Goal: Task Accomplishment & Management: Complete application form

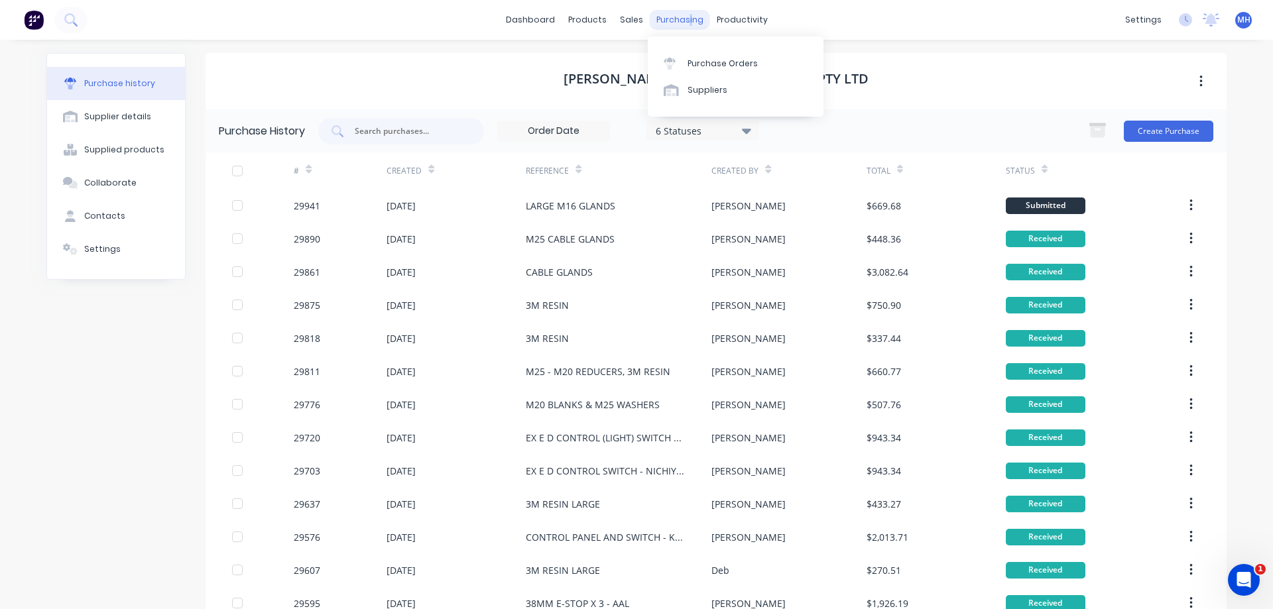
click at [686, 19] on div "purchasing" at bounding box center [680, 20] width 60 height 20
click at [705, 62] on div "Purchase Orders" at bounding box center [723, 64] width 70 height 12
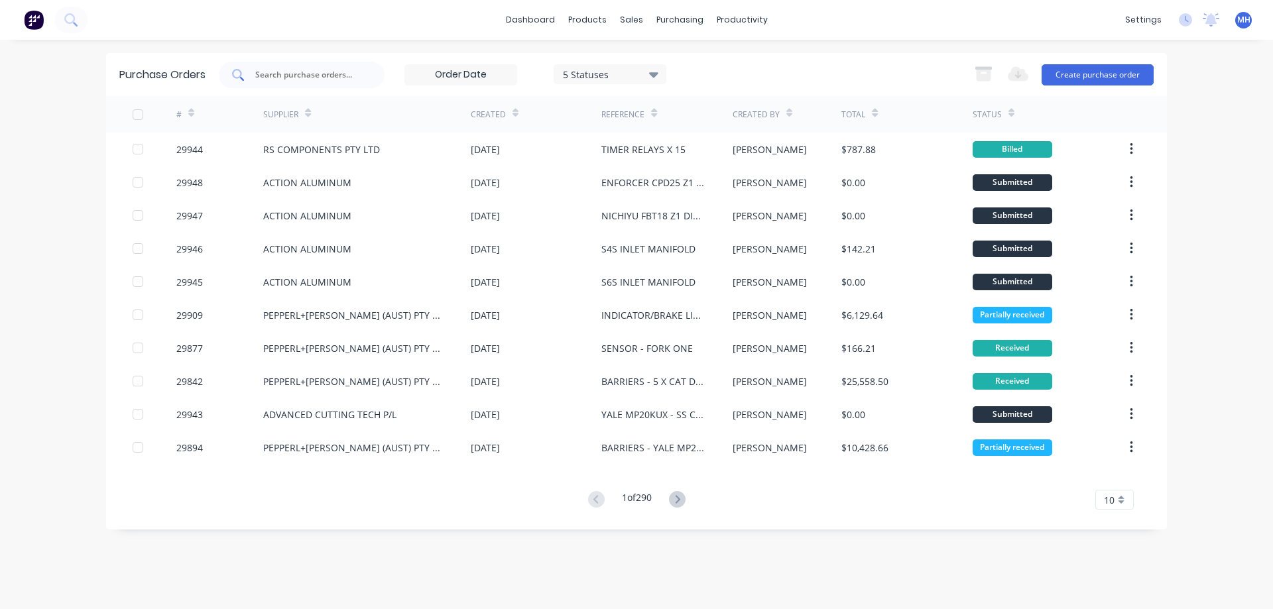
click at [256, 70] on div at bounding box center [302, 75] width 166 height 27
type input "29929"
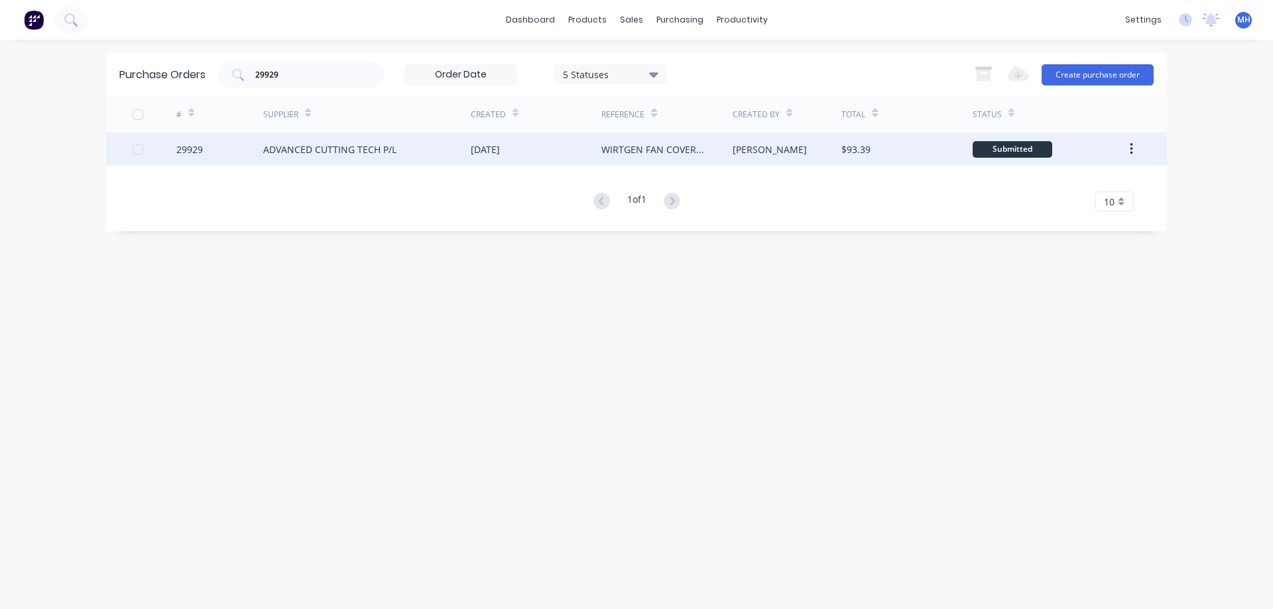
click at [1015, 147] on div "Submitted" at bounding box center [1013, 149] width 80 height 17
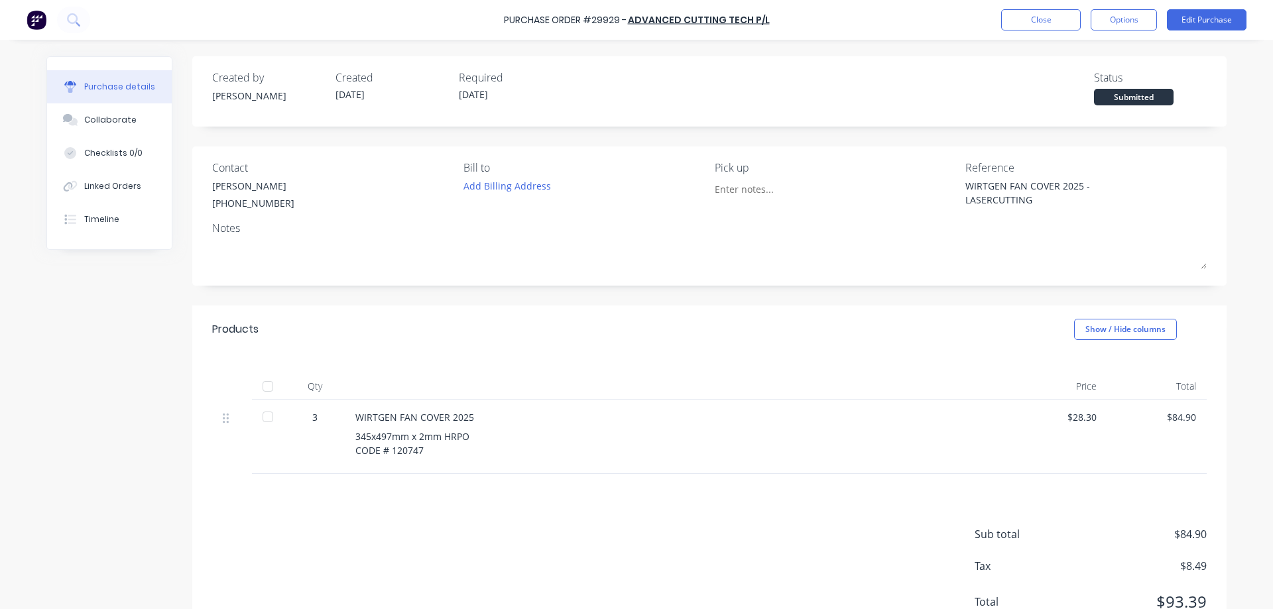
type textarea "x"
click at [1042, 16] on button "Close" at bounding box center [1041, 19] width 80 height 21
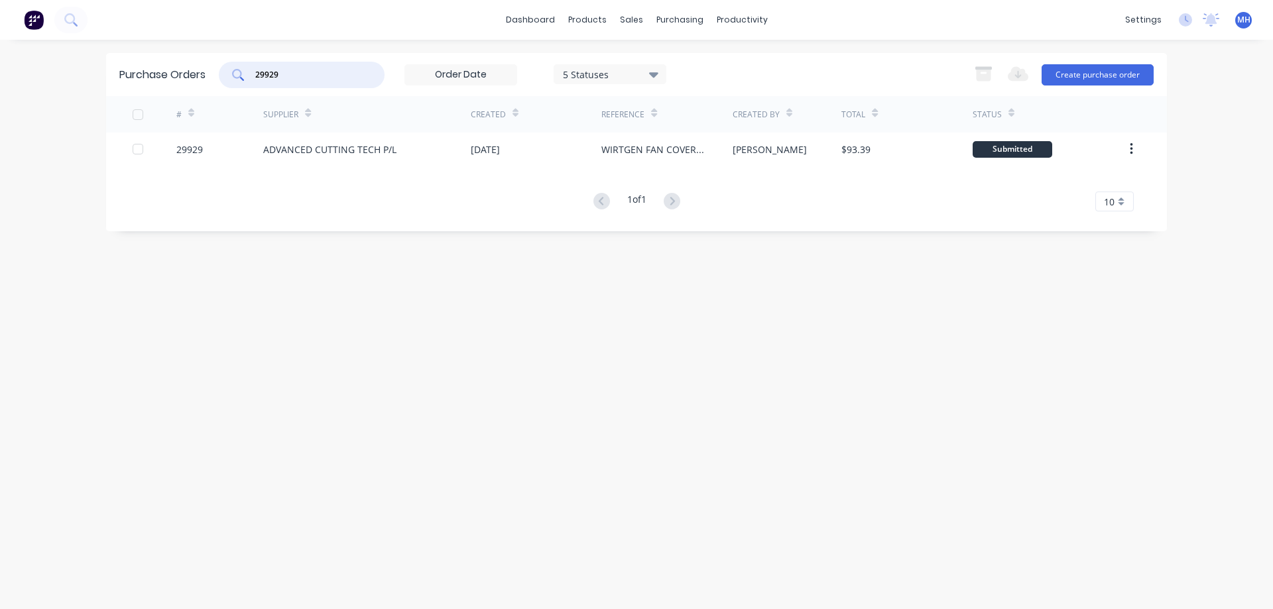
drag, startPoint x: 296, startPoint y: 78, endPoint x: 157, endPoint y: 82, distance: 138.6
click at [254, 82] on input "29929" at bounding box center [309, 74] width 110 height 13
type input "29917"
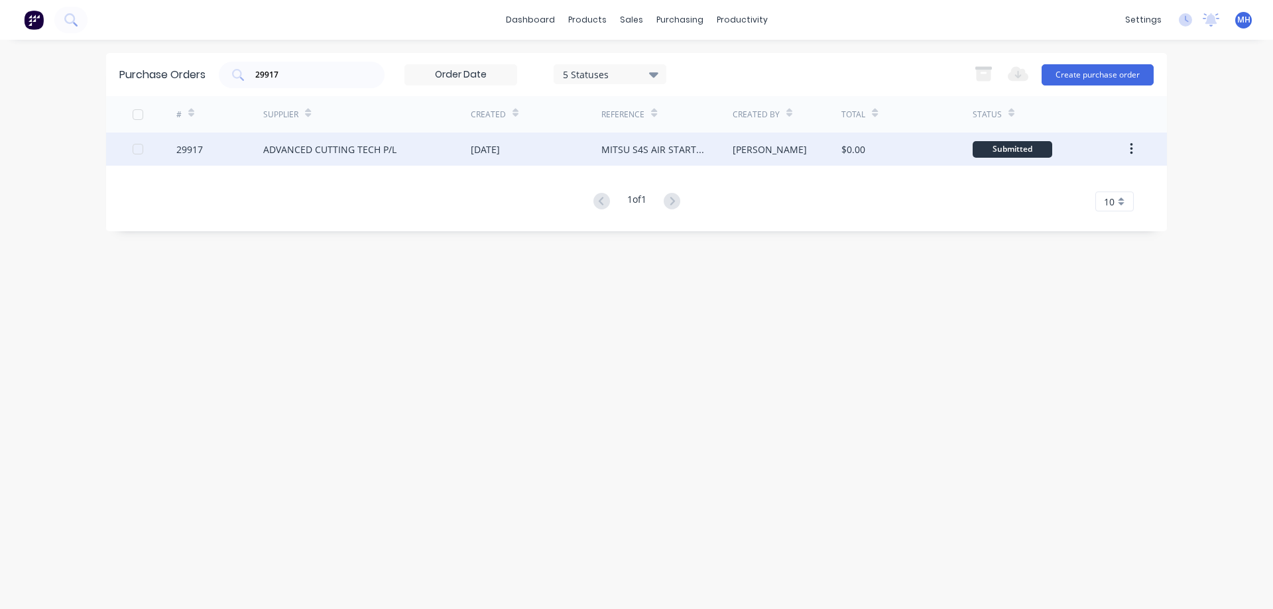
click at [1030, 149] on div "Submitted" at bounding box center [1013, 149] width 80 height 17
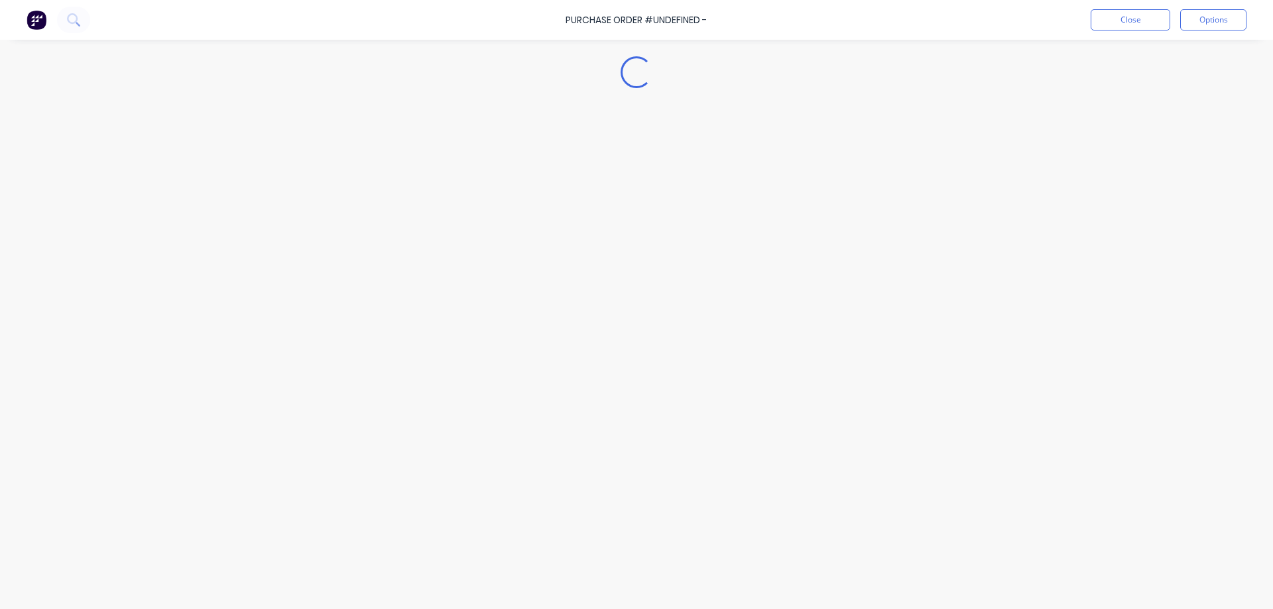
type textarea "x"
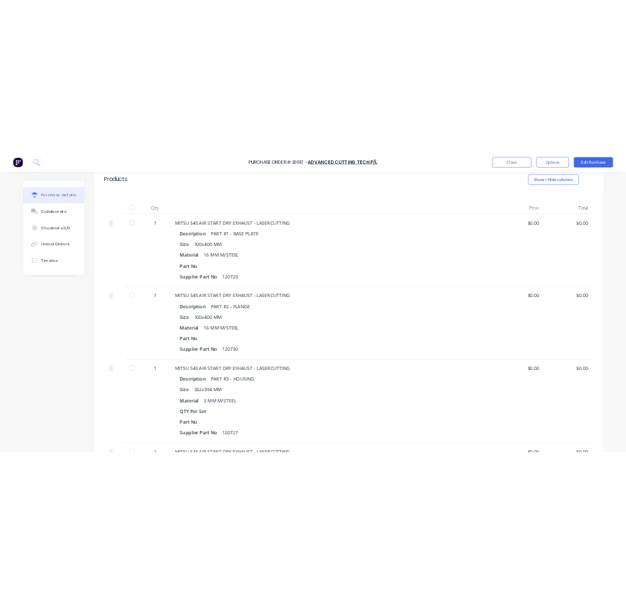
scroll to position [302, 0]
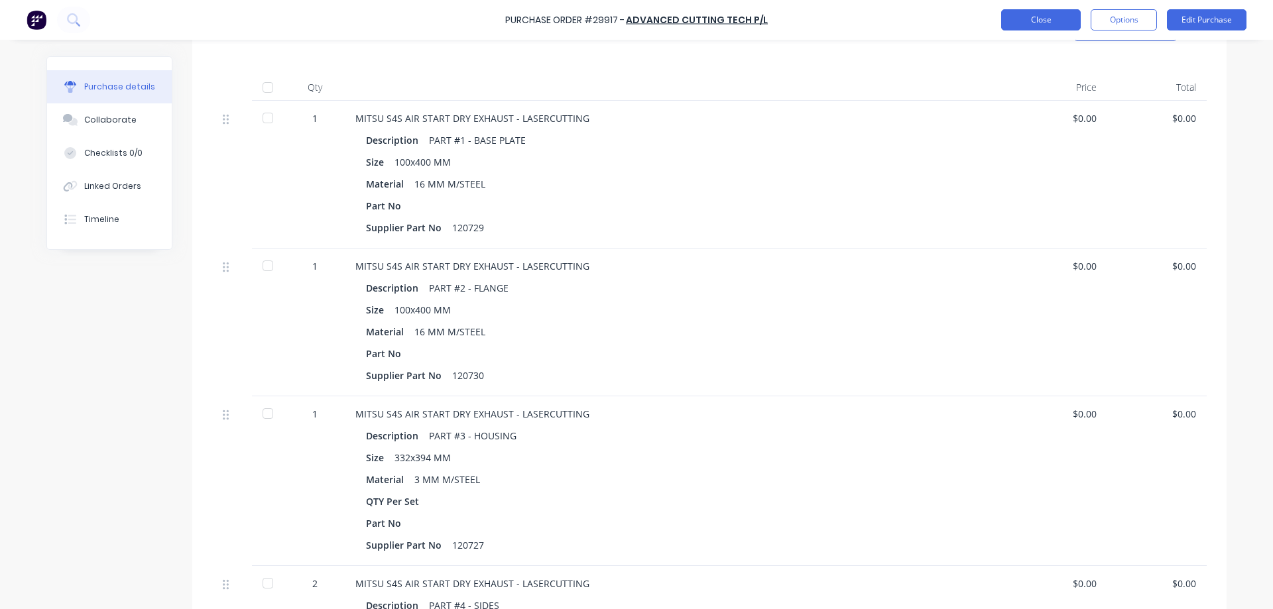
click at [1038, 22] on button "Close" at bounding box center [1041, 19] width 80 height 21
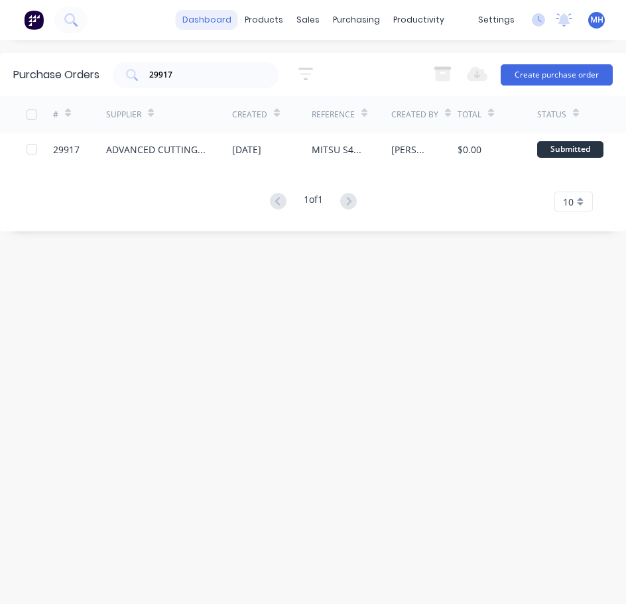
click at [216, 21] on link "dashboard" at bounding box center [207, 20] width 62 height 20
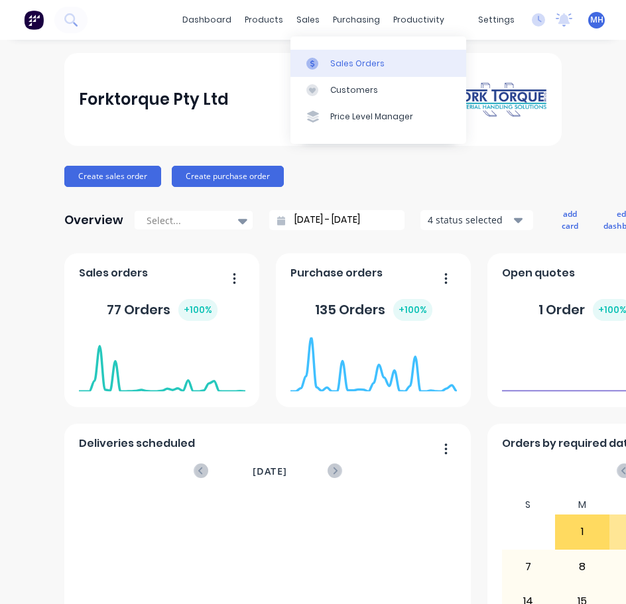
click at [333, 70] on link "Sales Orders" at bounding box center [378, 63] width 176 height 27
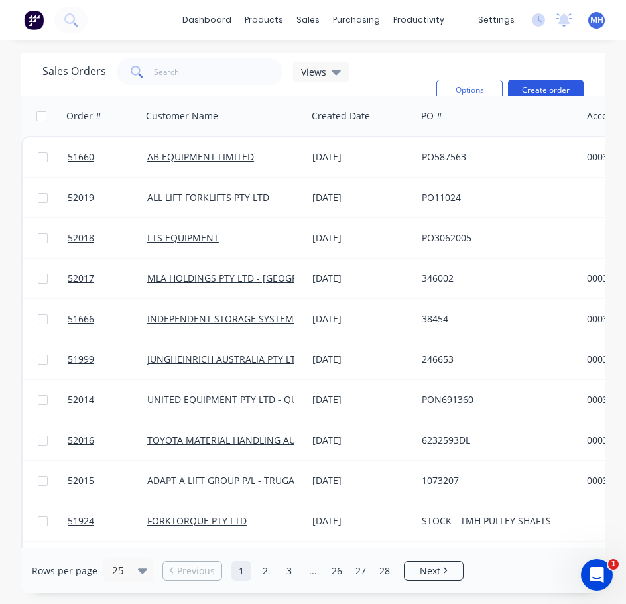
click at [532, 83] on button "Create order" at bounding box center [546, 90] width 76 height 21
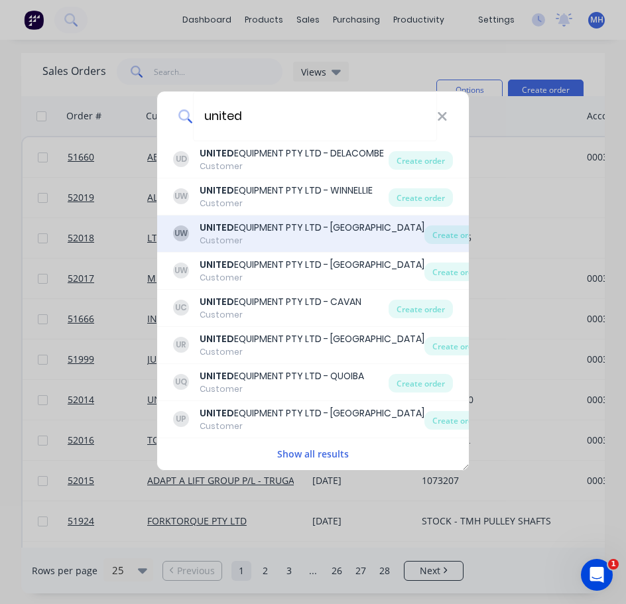
type input "united"
click at [351, 226] on div "UNITED EQUIPMENT PTY LTD - [GEOGRAPHIC_DATA]" at bounding box center [312, 228] width 225 height 14
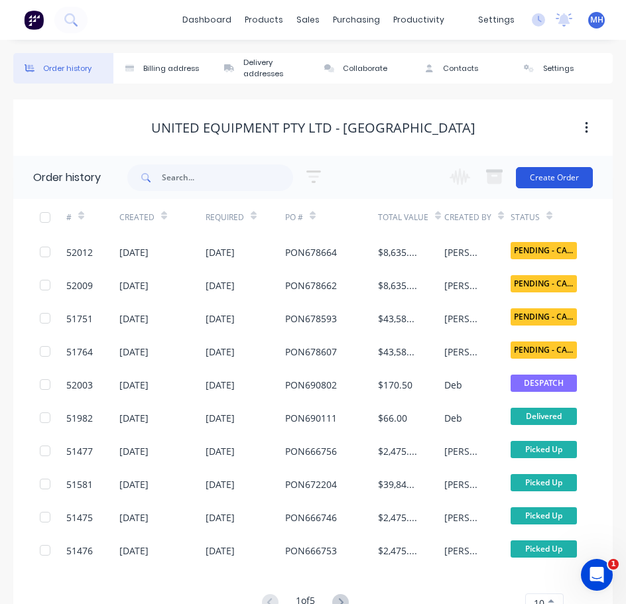
click at [562, 174] on button "Create Order" at bounding box center [554, 177] width 77 height 21
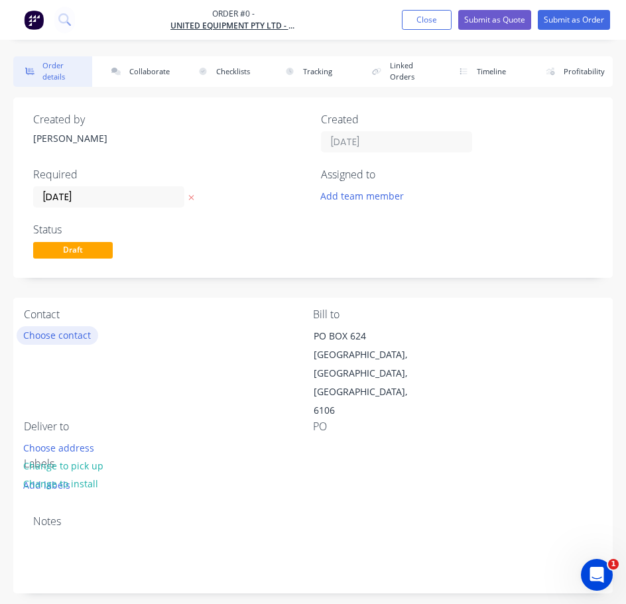
click at [58, 337] on button "Choose contact" at bounding box center [58, 335] width 82 height 18
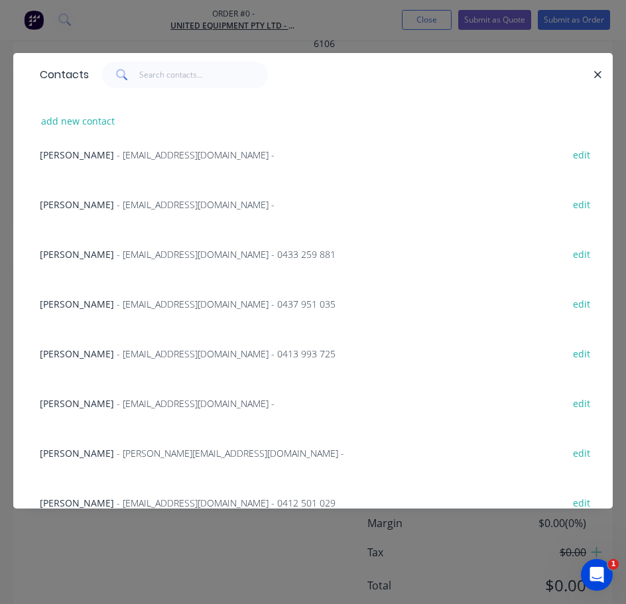
scroll to position [306, 0]
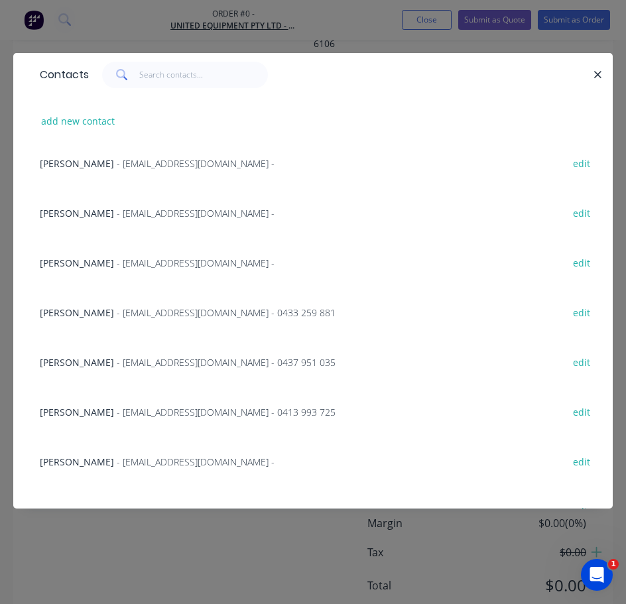
click at [69, 210] on span "[PERSON_NAME]" at bounding box center [77, 213] width 74 height 13
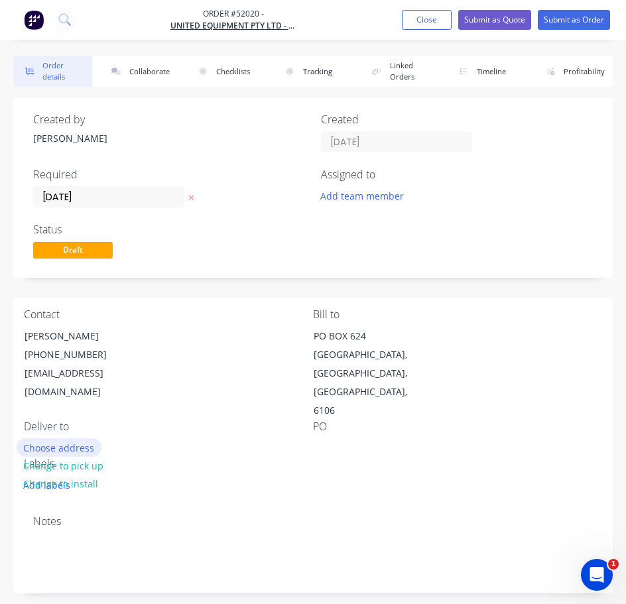
click at [60, 438] on button "Choose address" at bounding box center [59, 447] width 85 height 18
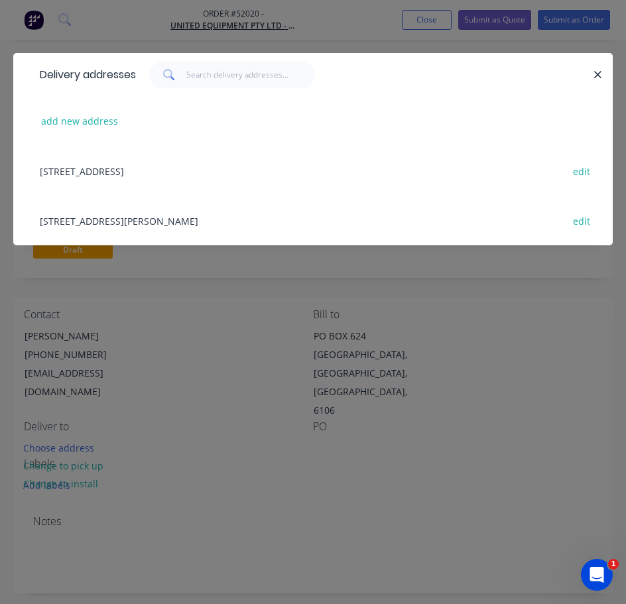
click at [144, 215] on div "[STREET_ADDRESS][PERSON_NAME] edit" at bounding box center [313, 221] width 560 height 50
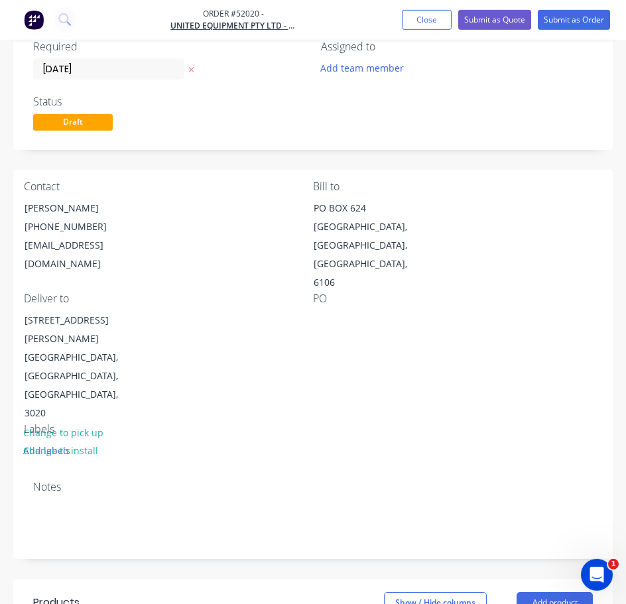
scroll to position [135, 0]
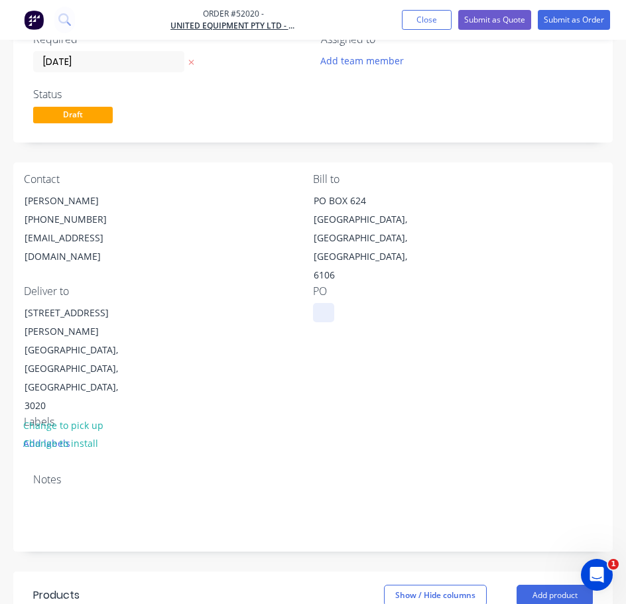
click at [322, 303] on div at bounding box center [323, 312] width 21 height 19
click at [324, 303] on div at bounding box center [323, 312] width 21 height 19
click at [442, 358] on div "Contact [PERSON_NAME] [PHONE_NUMBER] [EMAIL_ADDRESS][DOMAIN_NAME] Bill to [GEOG…" at bounding box center [312, 312] width 599 height 300
click at [52, 473] on div "Notes" at bounding box center [313, 479] width 560 height 13
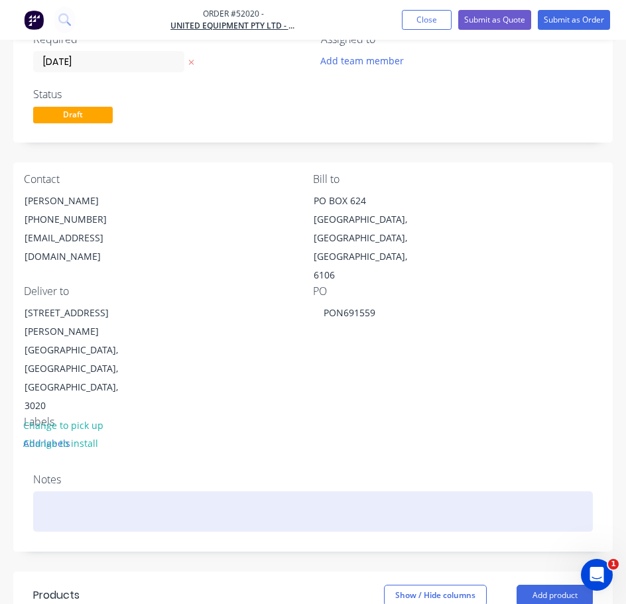
click at [48, 491] on div at bounding box center [313, 511] width 560 height 40
click at [54, 491] on div at bounding box center [313, 511] width 560 height 40
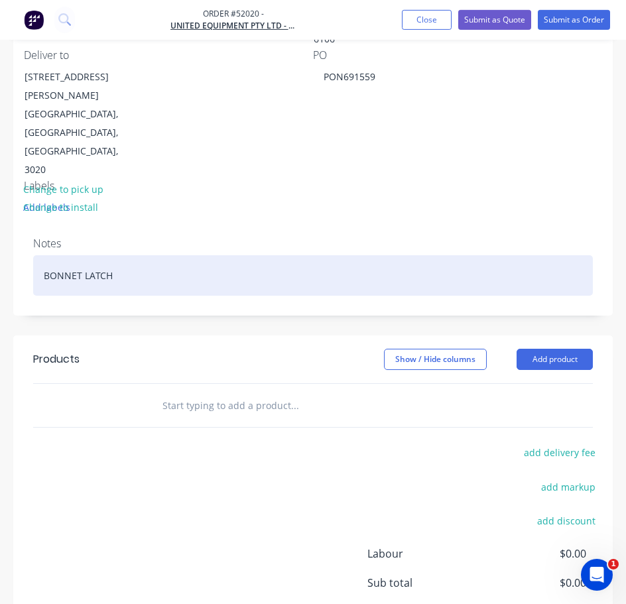
scroll to position [404, 0]
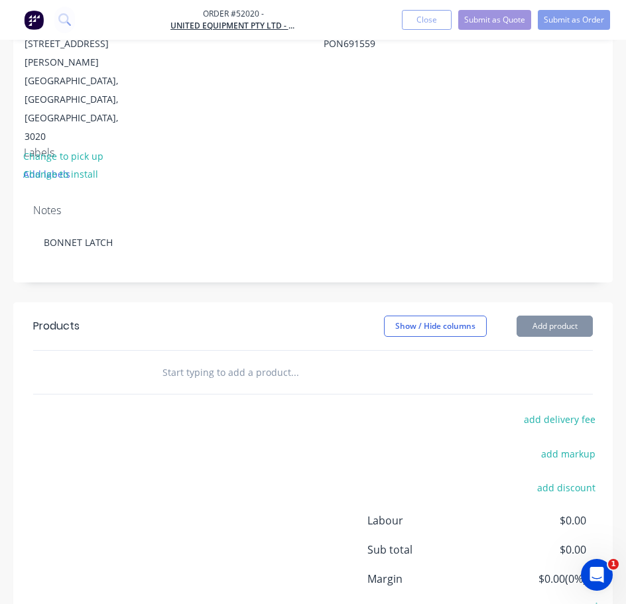
click at [95, 351] on div at bounding box center [106, 372] width 80 height 43
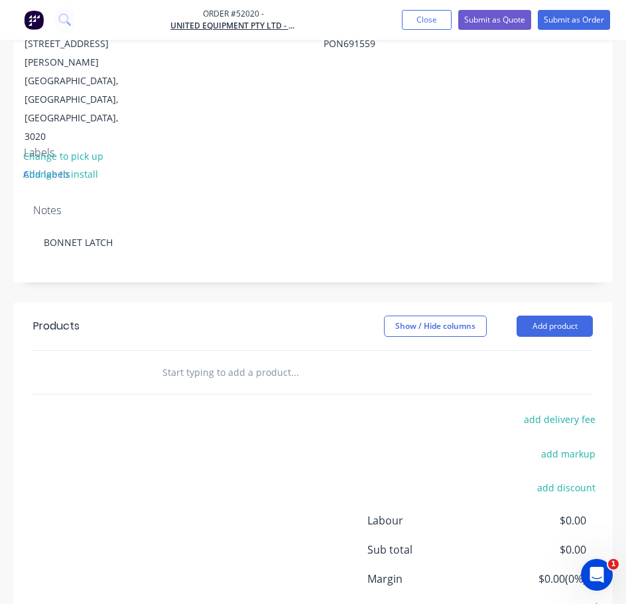
click at [88, 351] on div at bounding box center [106, 372] width 80 height 43
click at [241, 359] on input "text" at bounding box center [261, 372] width 199 height 27
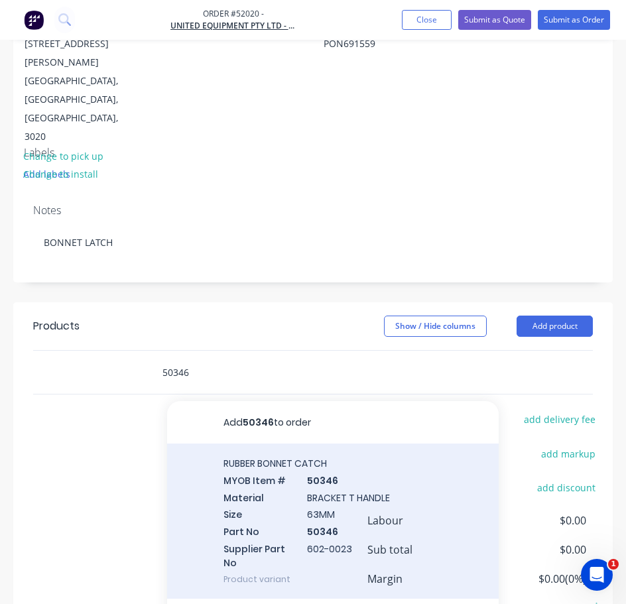
type input "50346"
click at [402, 444] on div "RUBBER BONNET CATCH MYOB Item # 50346 Material BRACKET T HANDLE Size 63MM Part …" at bounding box center [332, 521] width 331 height 155
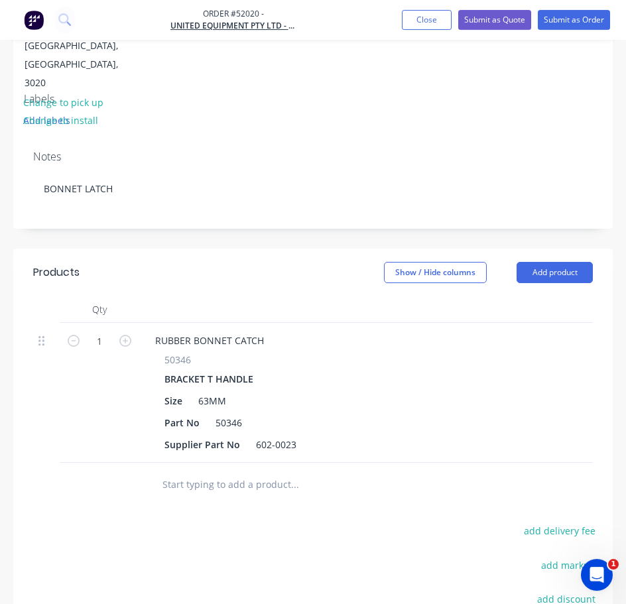
scroll to position [540, 0]
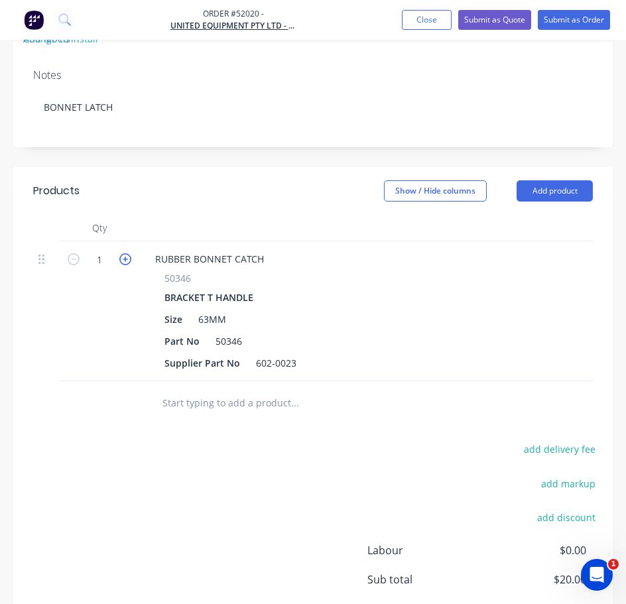
click at [125, 253] on icon "button" at bounding box center [125, 259] width 12 height 12
type input "2"
type input "$40.00"
click at [184, 430] on div "add delivery fee add markup add discount Labour $0.00 Sub total $40.00 Margin $…" at bounding box center [312, 568] width 599 height 277
click at [199, 389] on input "text" at bounding box center [261, 402] width 199 height 27
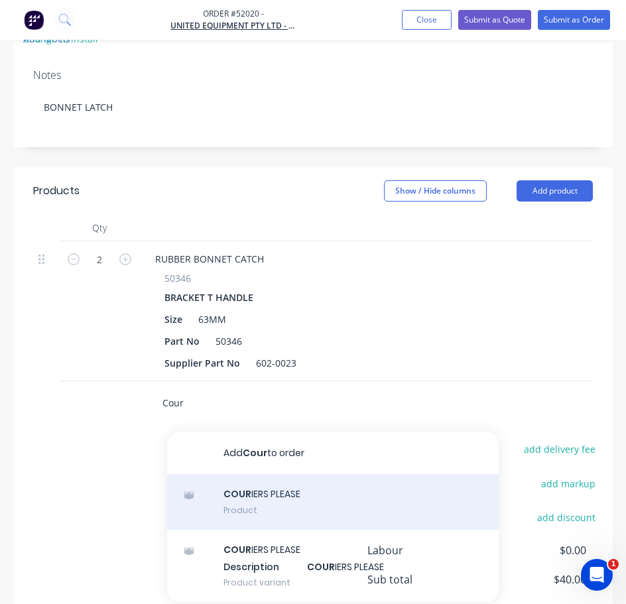
type input "Cour"
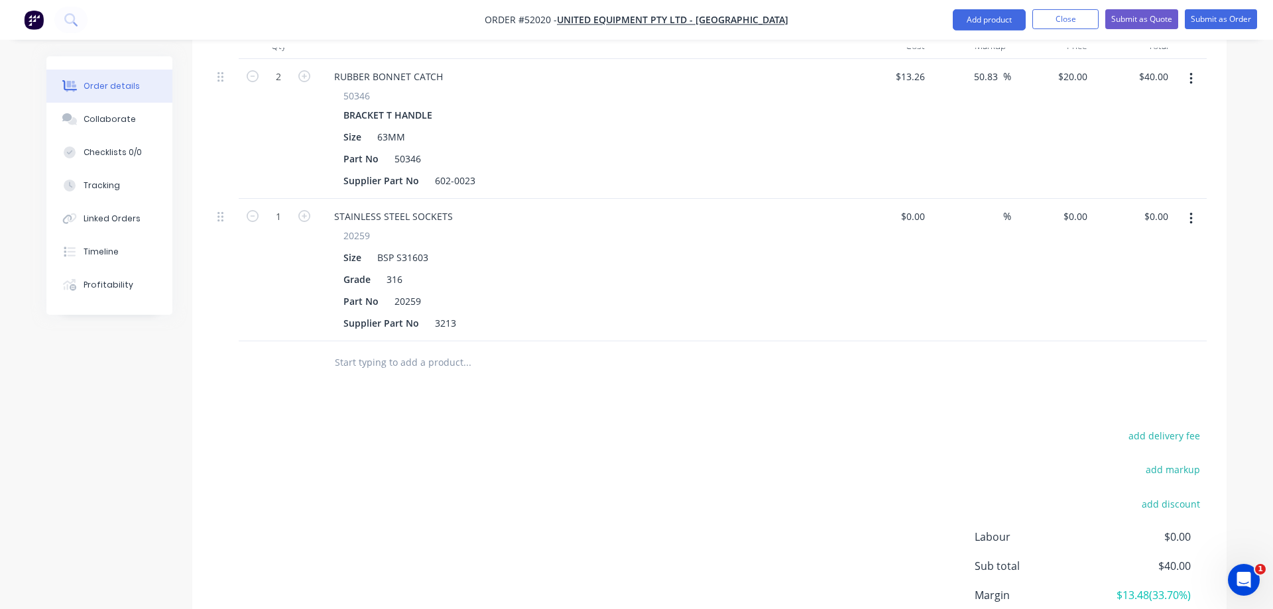
scroll to position [229, 0]
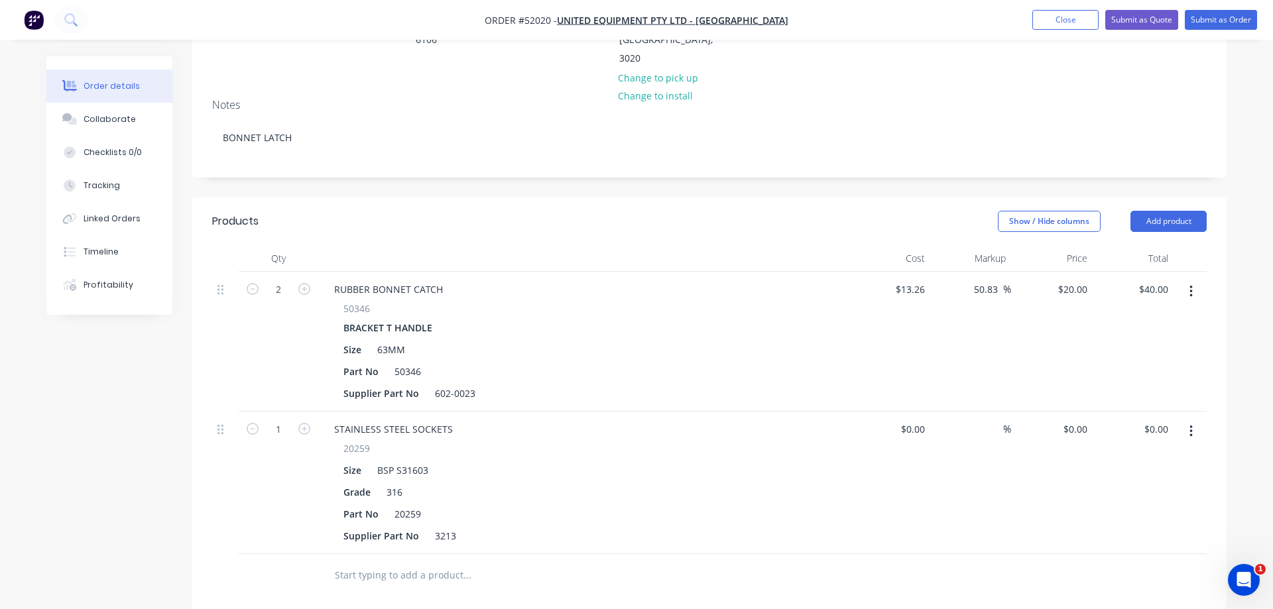
click at [625, 420] on button "button" at bounding box center [1190, 432] width 31 height 24
click at [625, 536] on div "Delete" at bounding box center [1144, 545] width 102 height 19
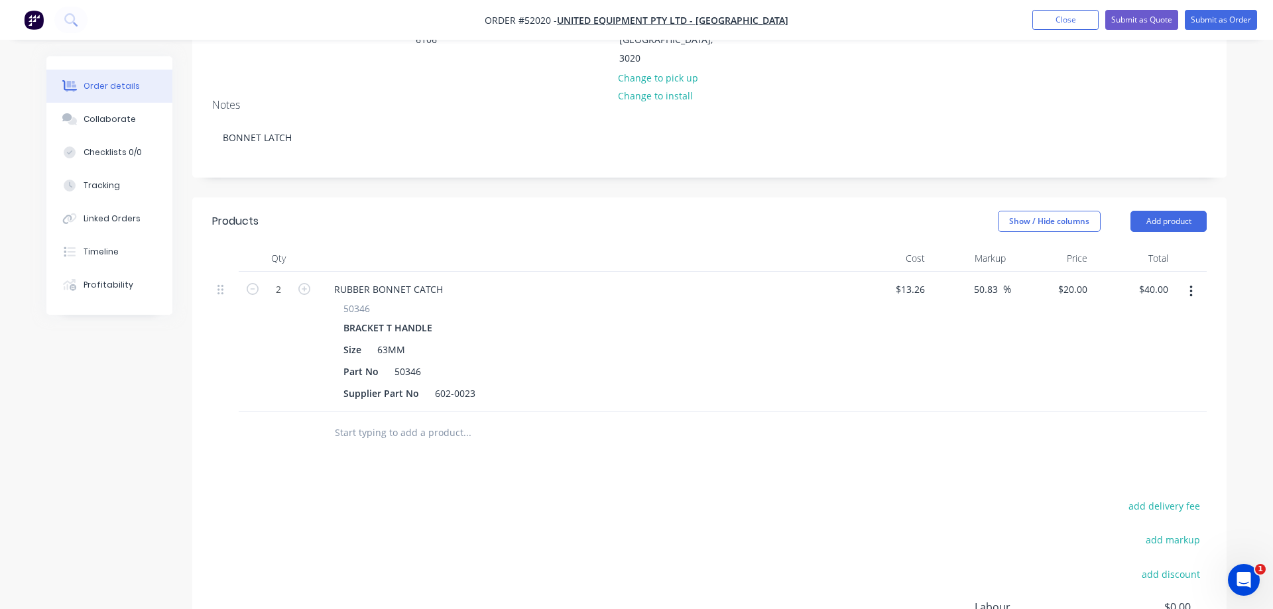
click at [394, 420] on input "text" at bounding box center [466, 433] width 265 height 27
click at [389, 406] on div "Products Show / Hide columns Add product Qty Cost Markup Price Total 2 RUBBER B…" at bounding box center [709, 485] width 1034 height 575
click at [396, 420] on input "text" at bounding box center [466, 433] width 265 height 27
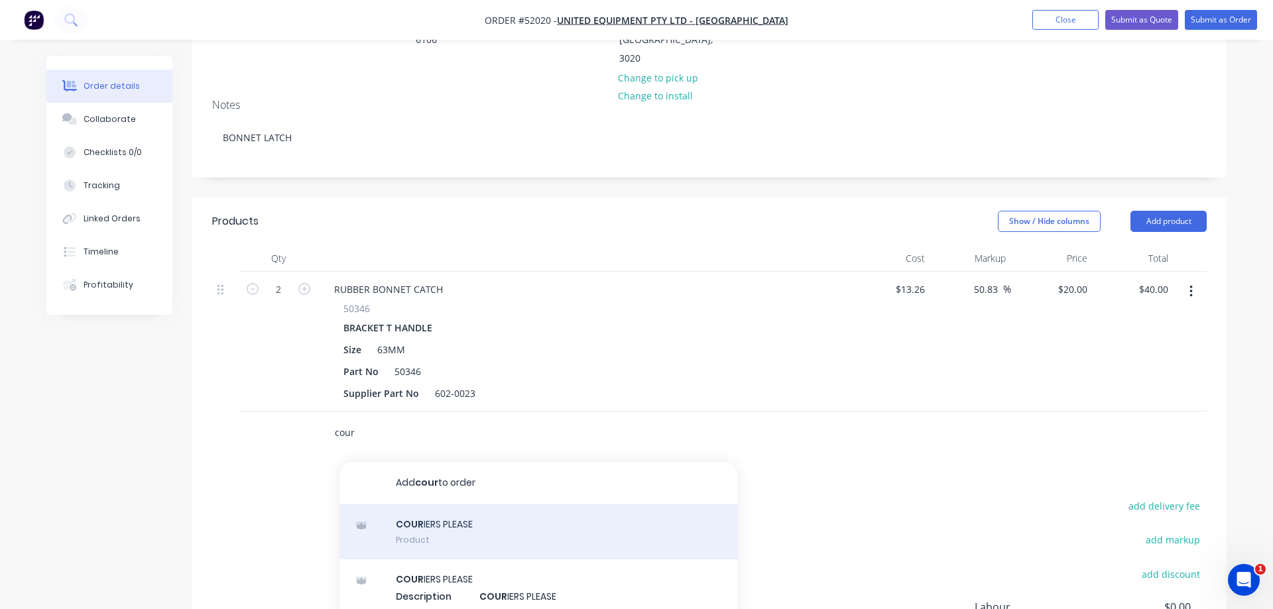
type input "cour"
click at [432, 505] on div "COUR IERS PLEASE Product" at bounding box center [538, 533] width 398 height 56
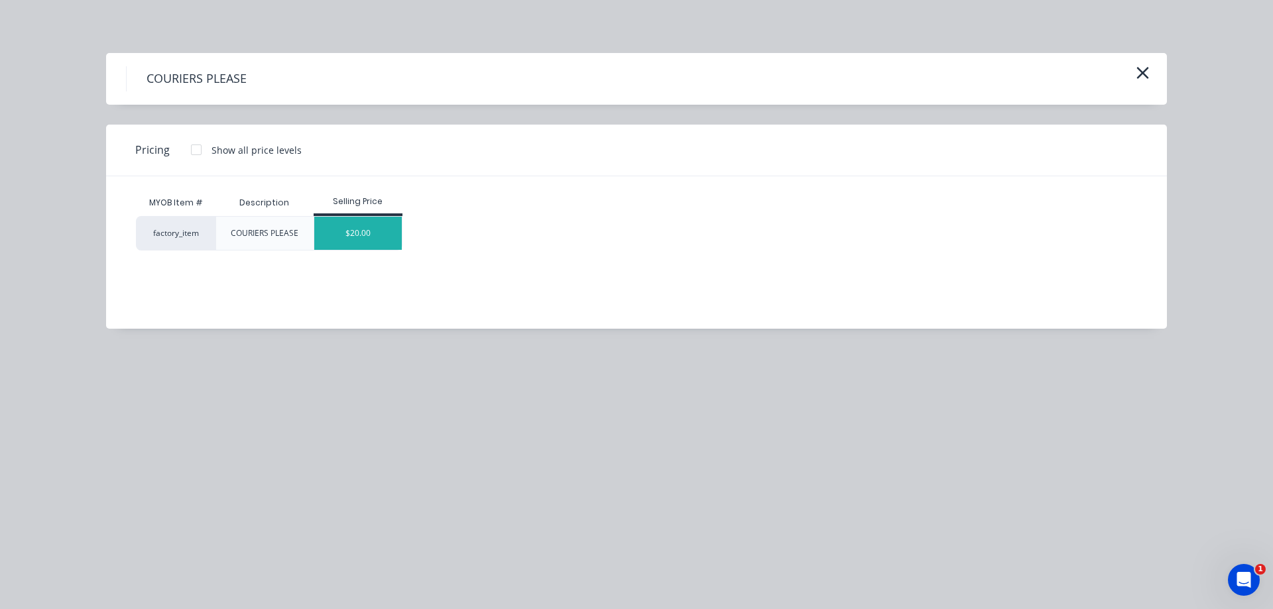
click at [361, 238] on div "$20.00" at bounding box center [358, 233] width 88 height 33
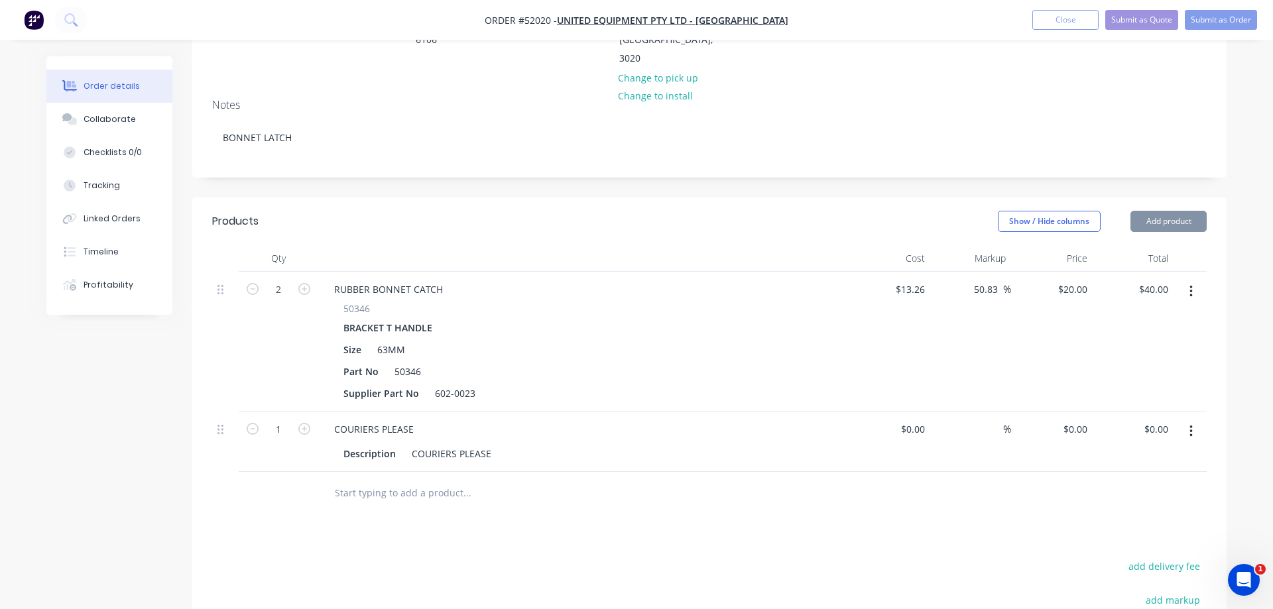
type input "$20.00"
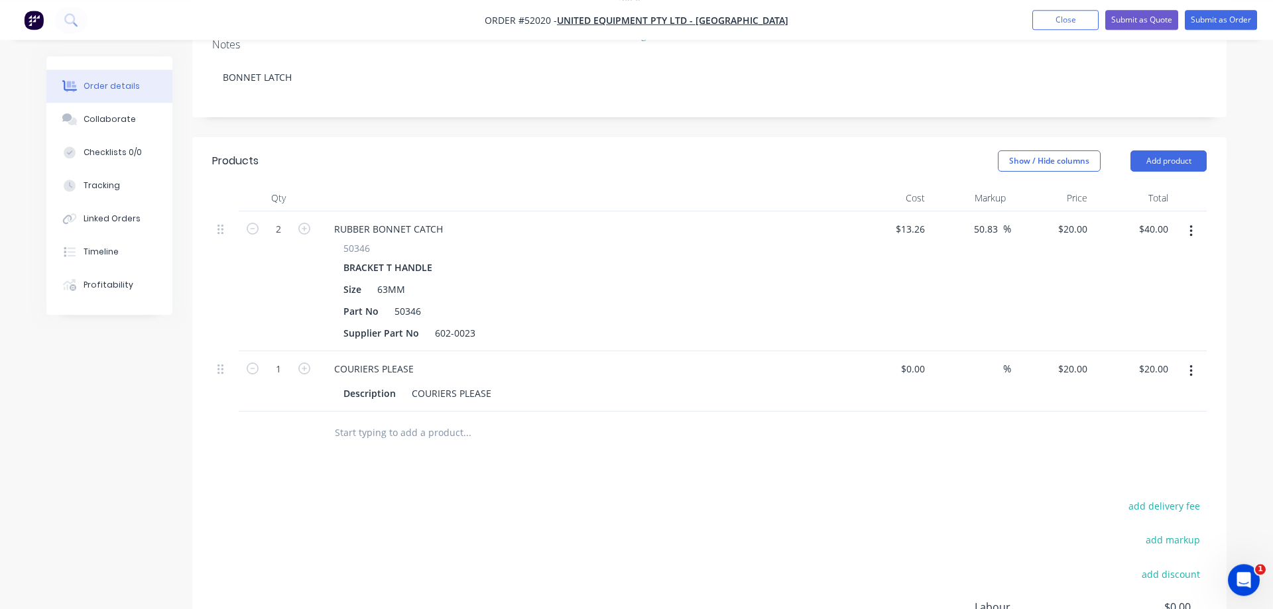
scroll to position [282, 0]
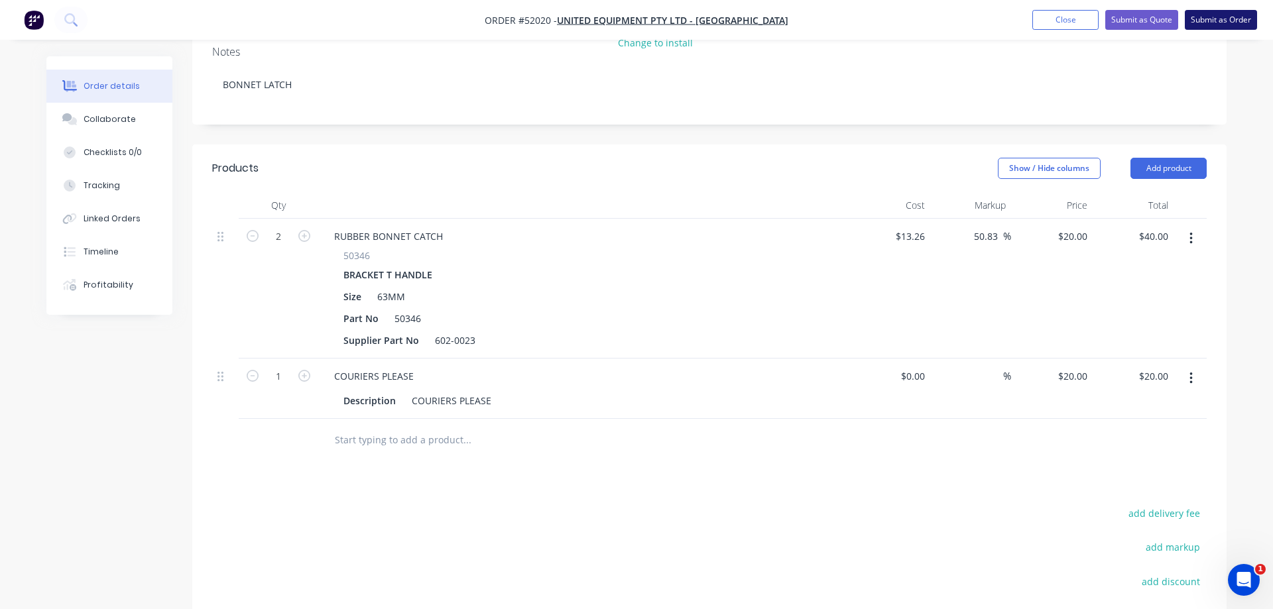
click at [625, 19] on button "Submit as Order" at bounding box center [1221, 20] width 72 height 20
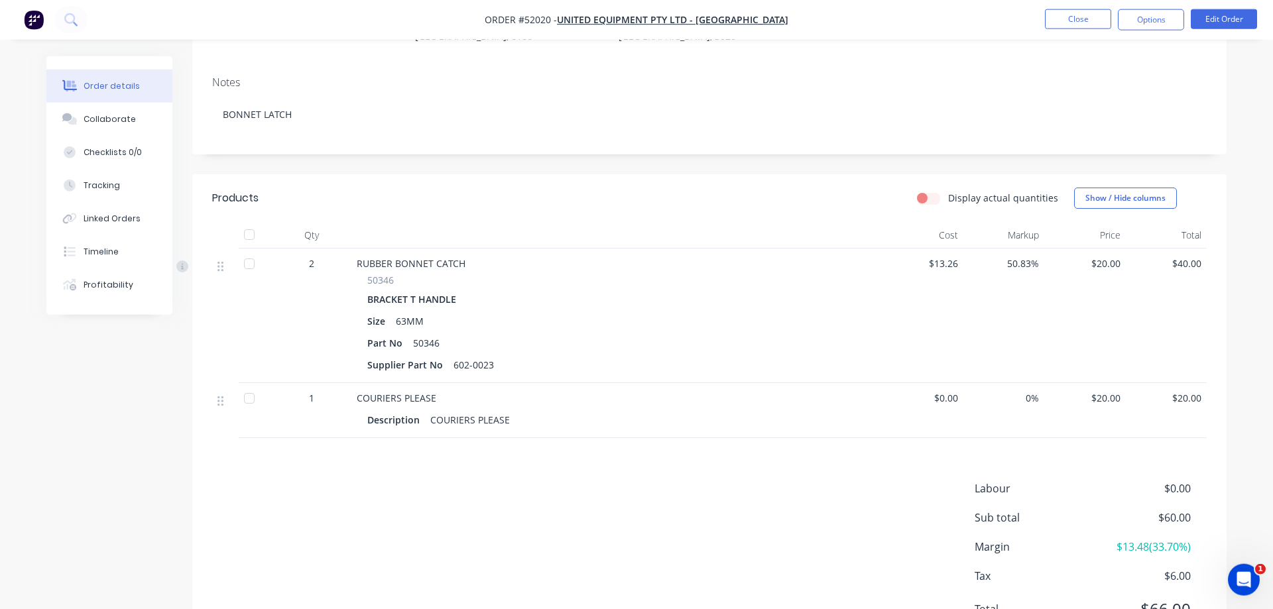
scroll to position [192, 0]
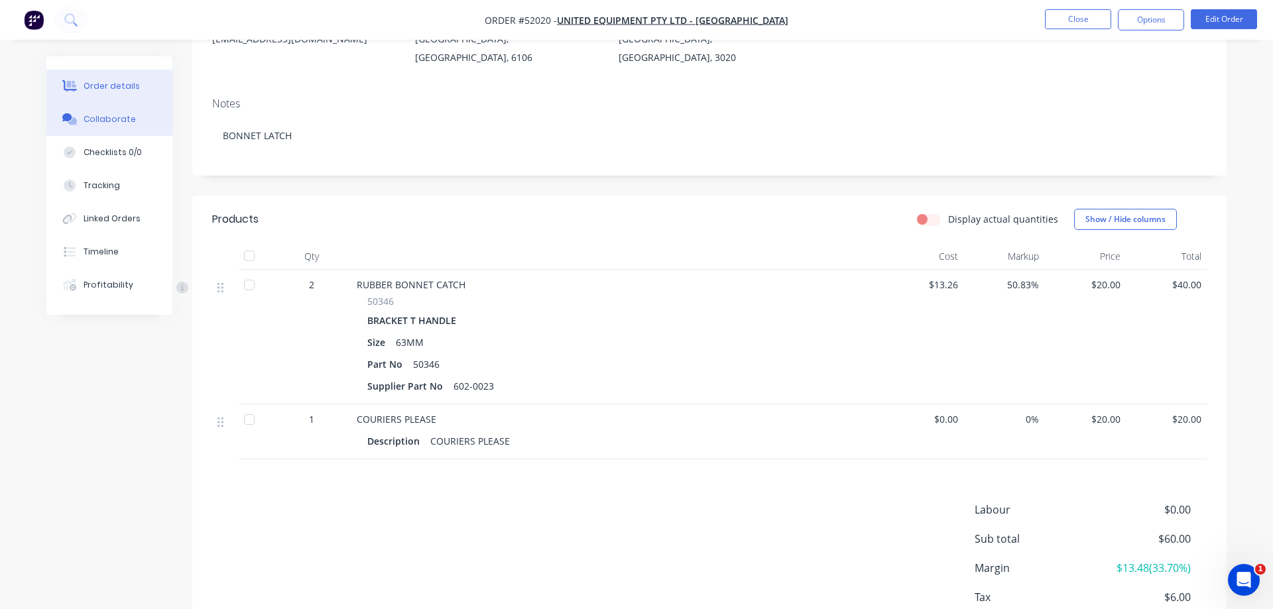
click at [105, 118] on div "Collaborate" at bounding box center [110, 119] width 52 height 12
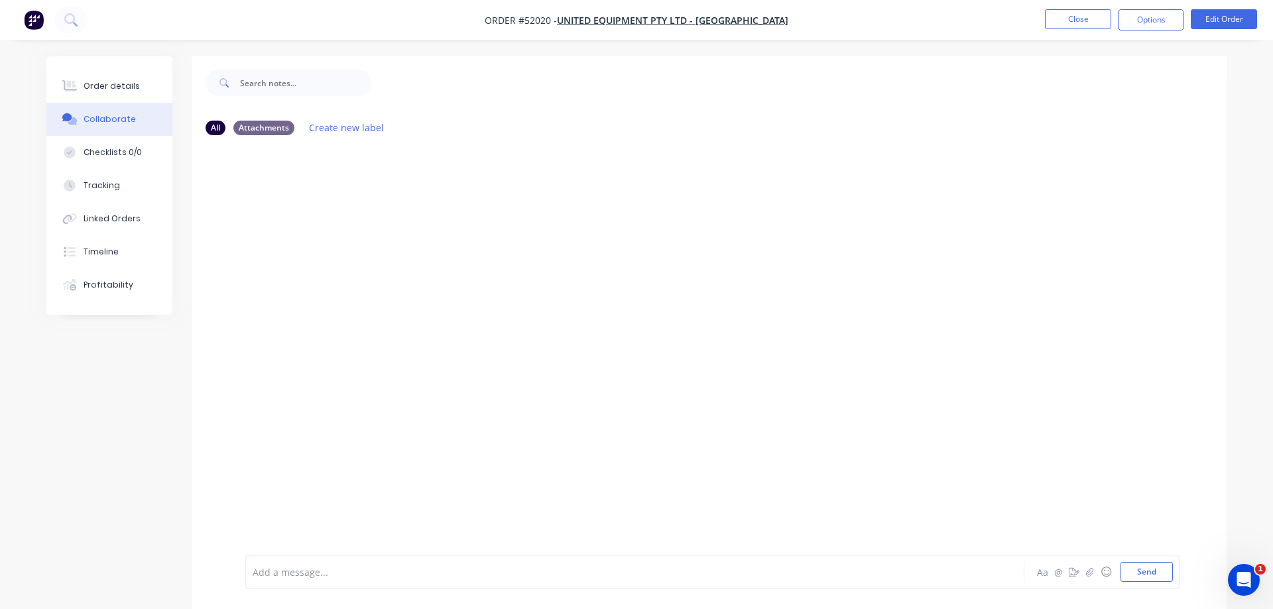
scroll to position [13, 0]
click at [625, 576] on button "Send" at bounding box center [1146, 572] width 52 height 20
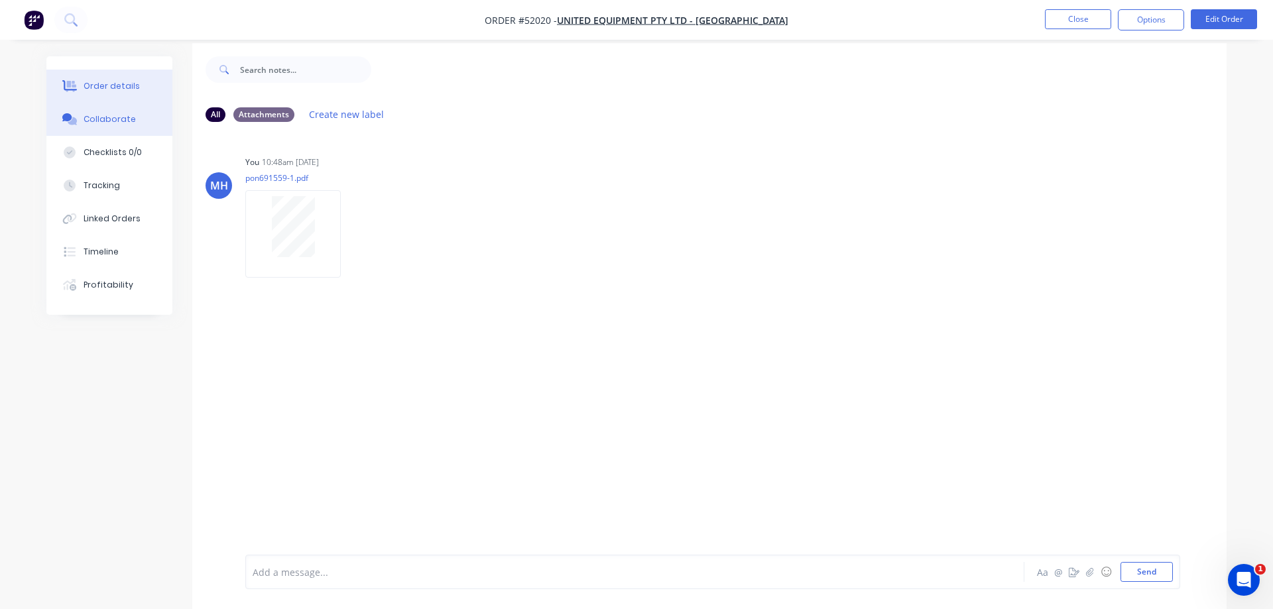
click at [98, 89] on div "Order details" at bounding box center [112, 86] width 56 height 12
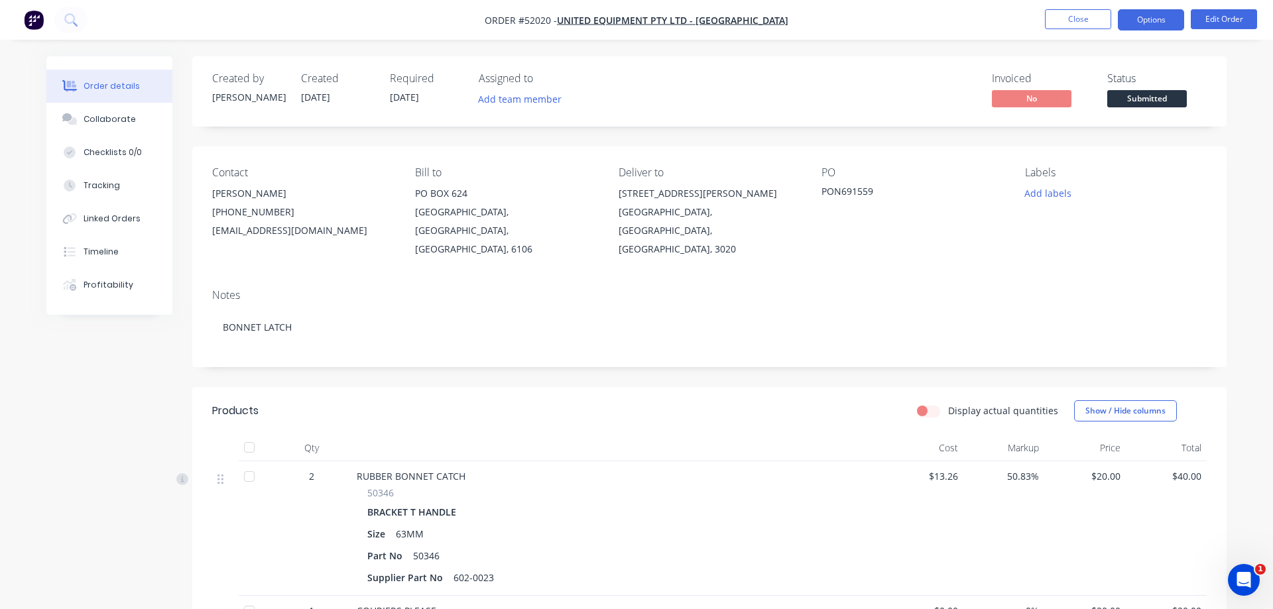
click at [625, 11] on button "Options" at bounding box center [1151, 19] width 66 height 21
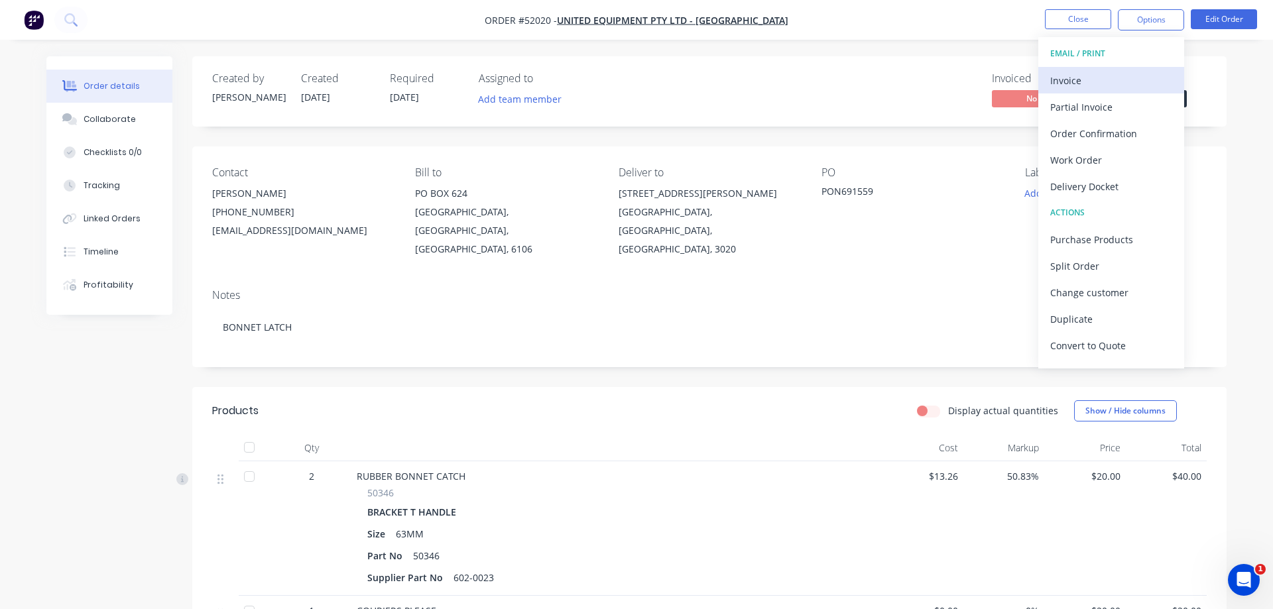
click at [625, 80] on div "Invoice" at bounding box center [1111, 80] width 122 height 19
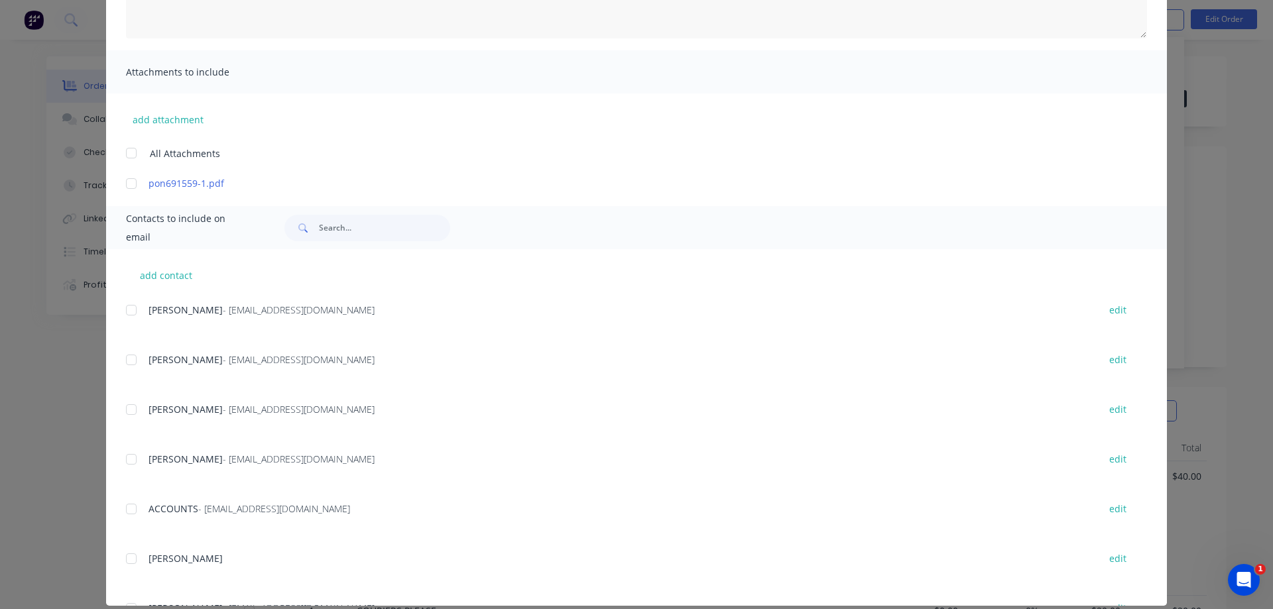
scroll to position [261, 0]
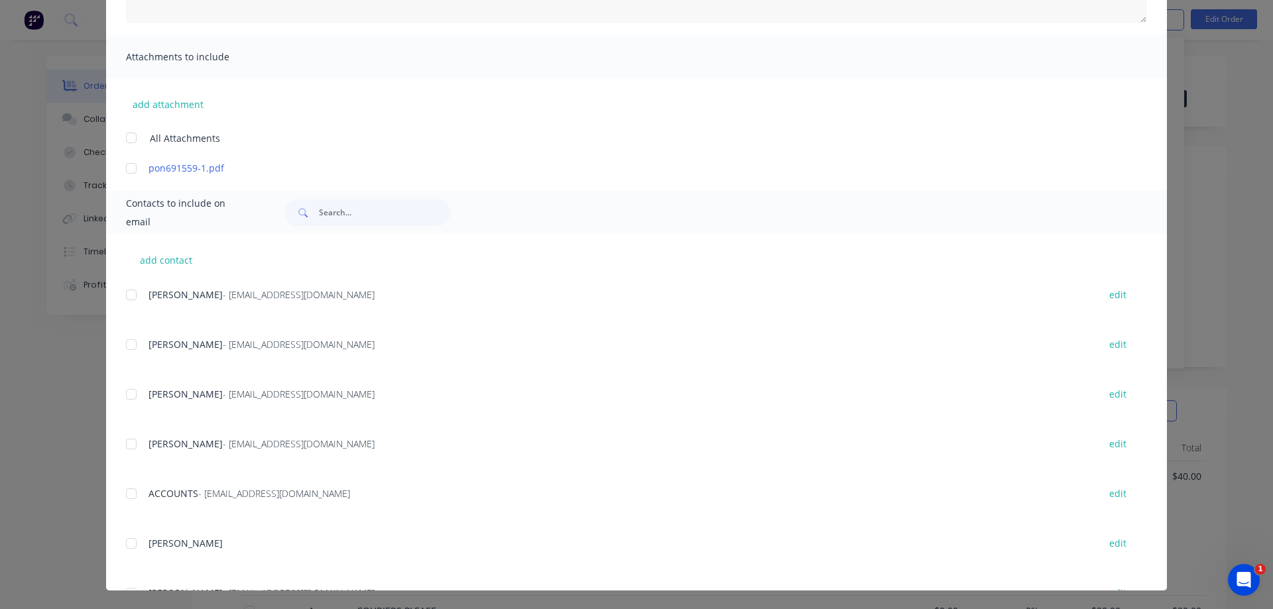
click at [129, 495] on div at bounding box center [131, 494] width 27 height 27
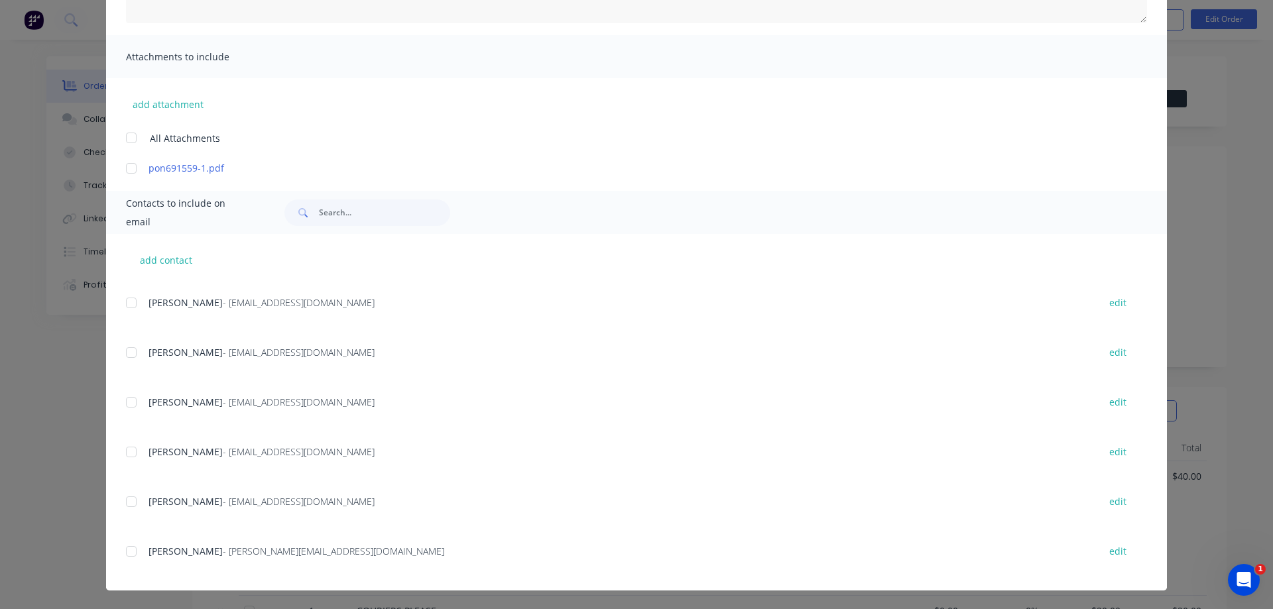
scroll to position [288, 0]
click at [133, 361] on div at bounding box center [131, 355] width 27 height 27
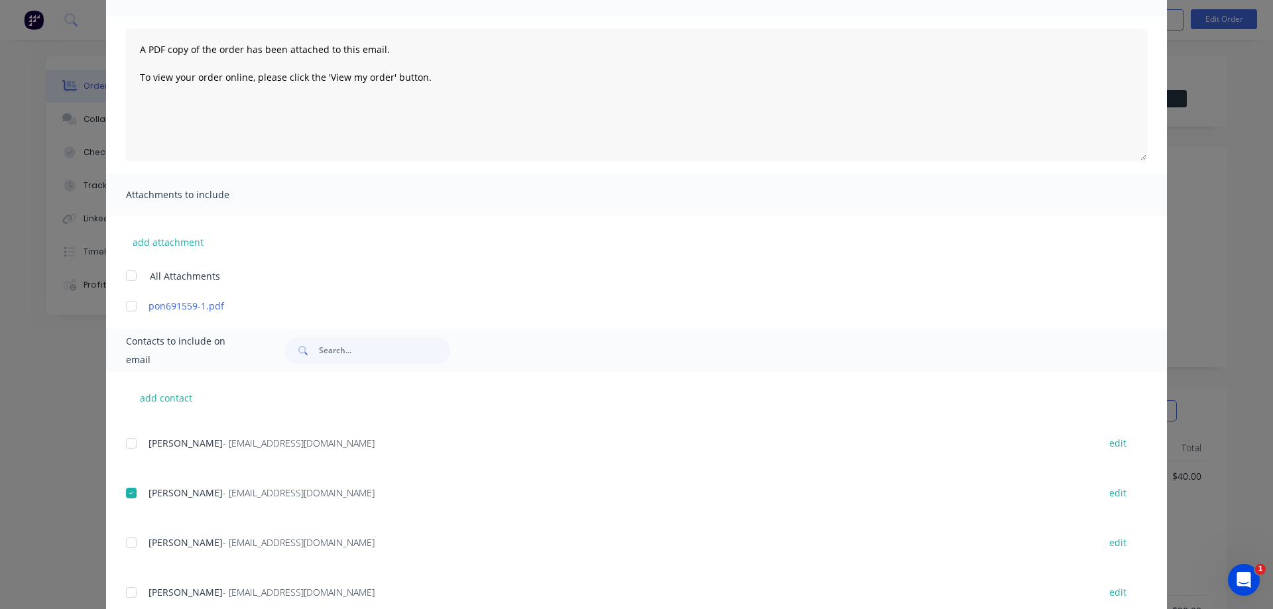
scroll to position [0, 0]
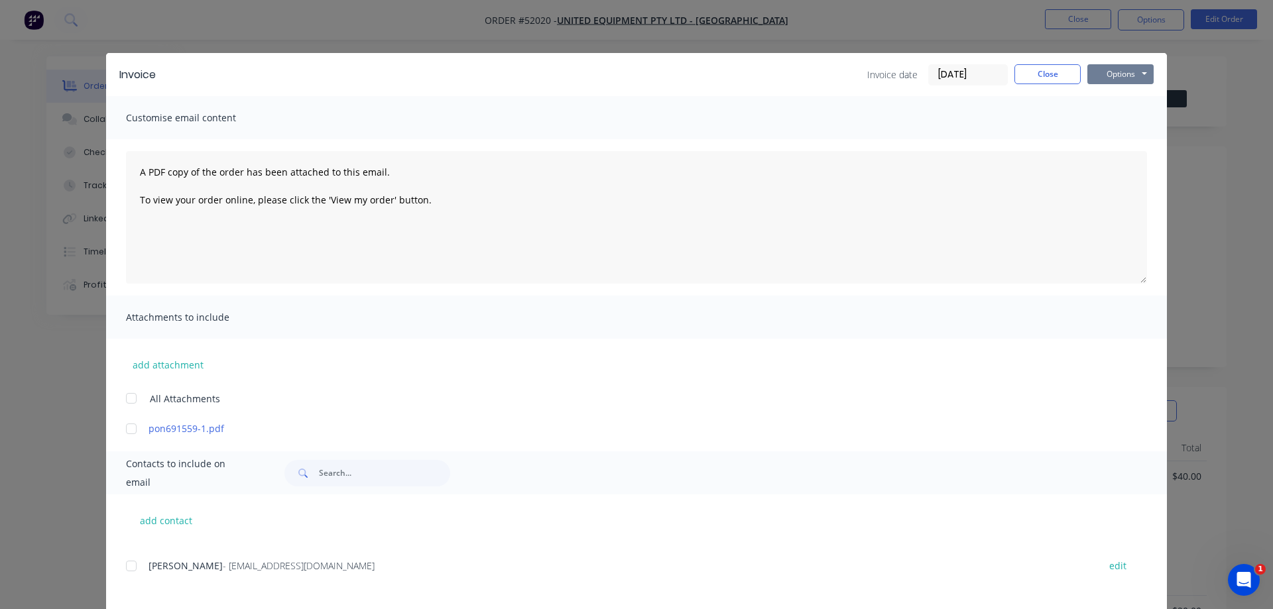
click at [625, 74] on button "Options" at bounding box center [1120, 74] width 66 height 20
click at [625, 139] on button "Email" at bounding box center [1129, 142] width 85 height 22
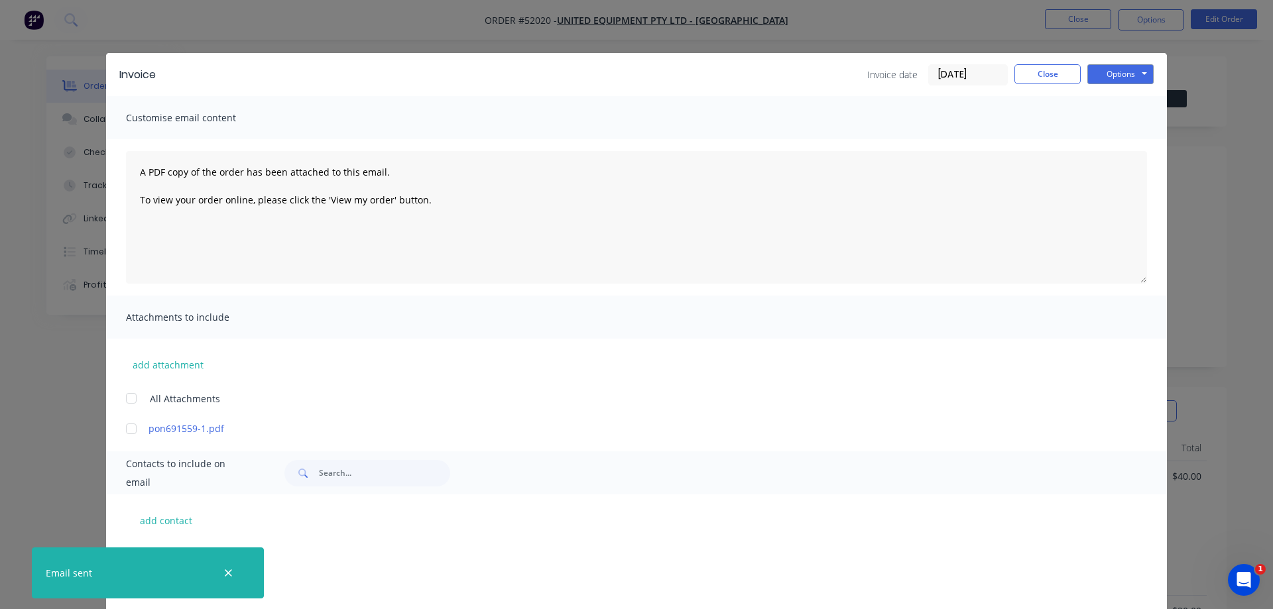
scroll to position [288, 0]
click at [625, 78] on button "Close" at bounding box center [1047, 74] width 66 height 20
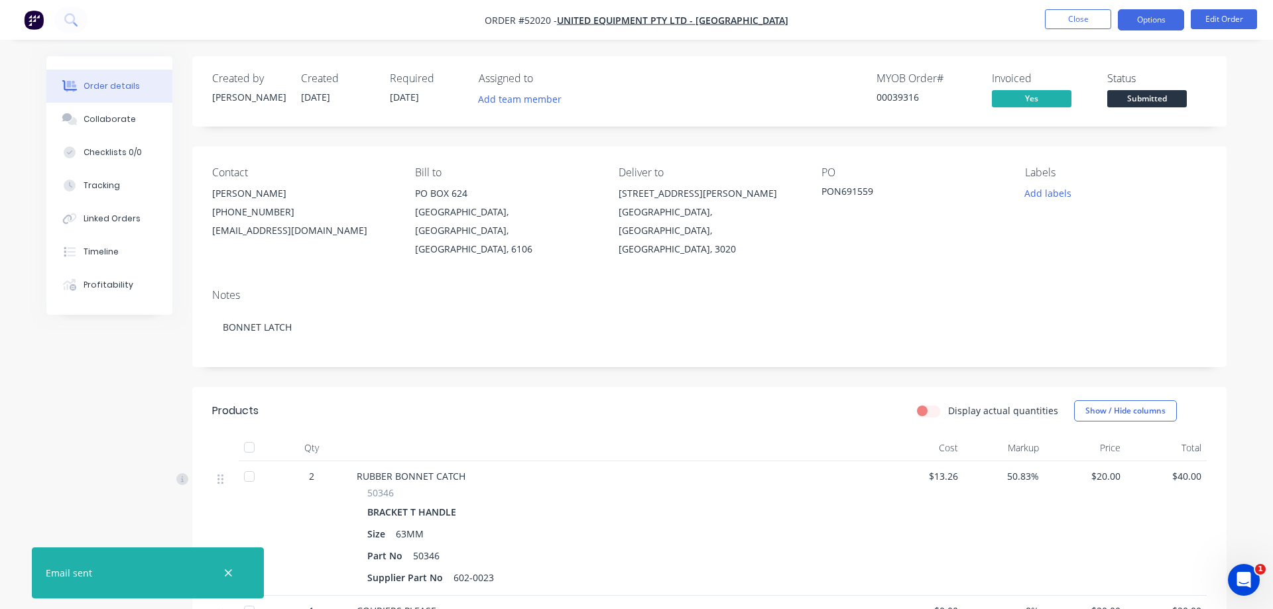
click at [625, 20] on button "Options" at bounding box center [1151, 19] width 66 height 21
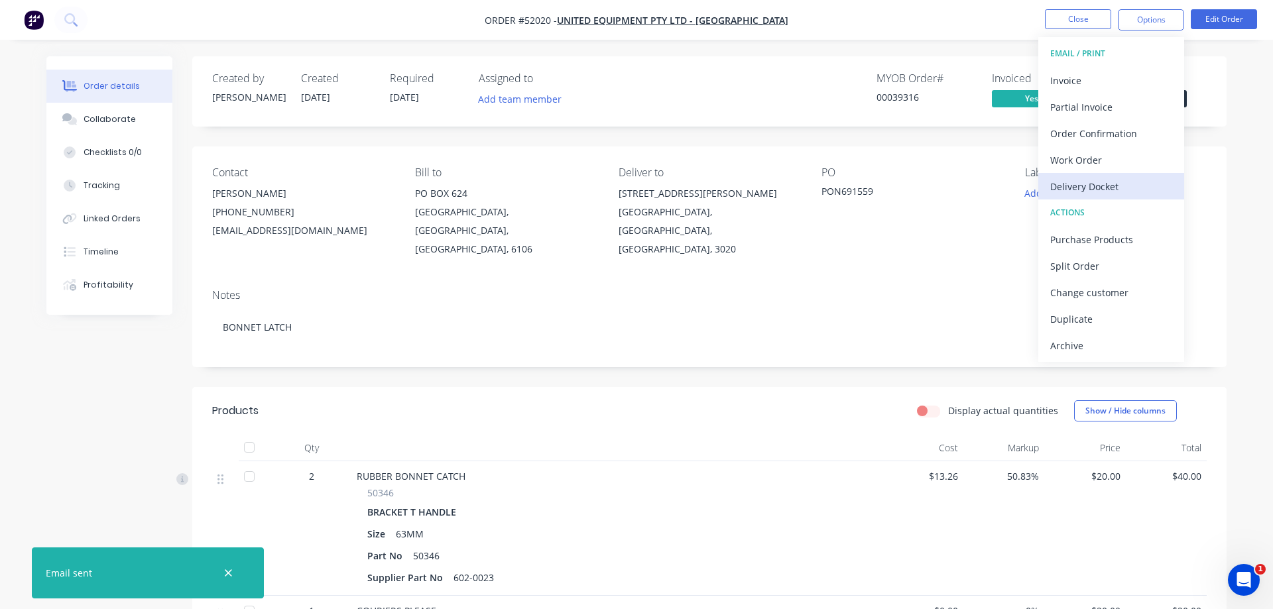
click at [625, 188] on div "Delivery Docket" at bounding box center [1111, 186] width 122 height 19
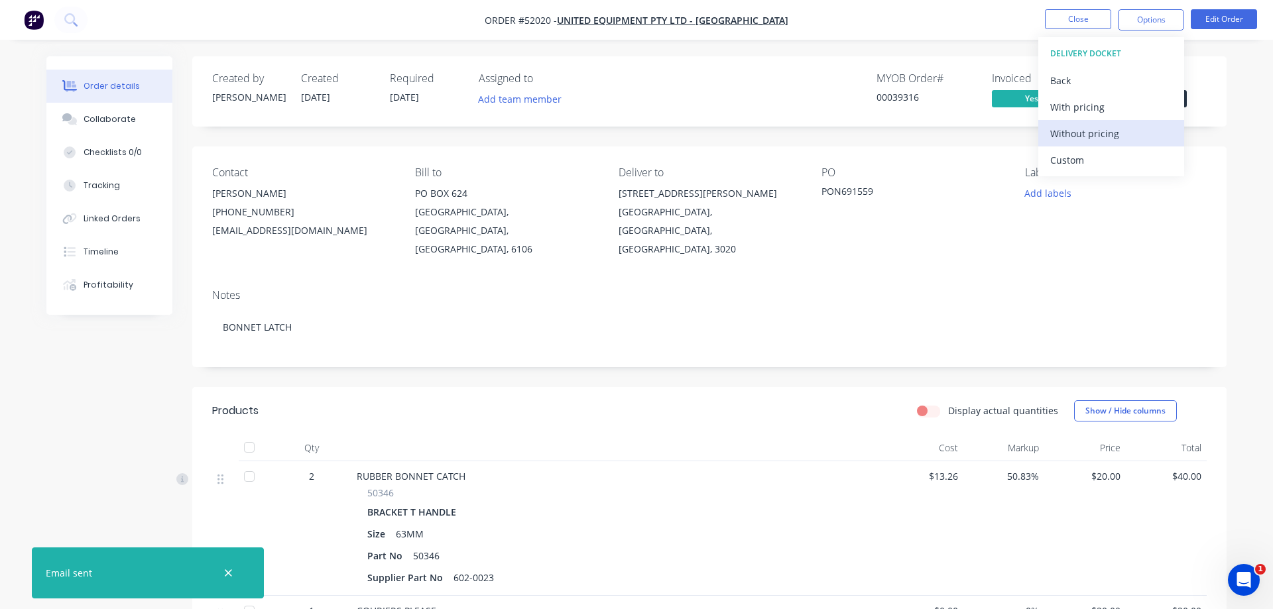
click at [625, 135] on div "Without pricing" at bounding box center [1111, 133] width 122 height 19
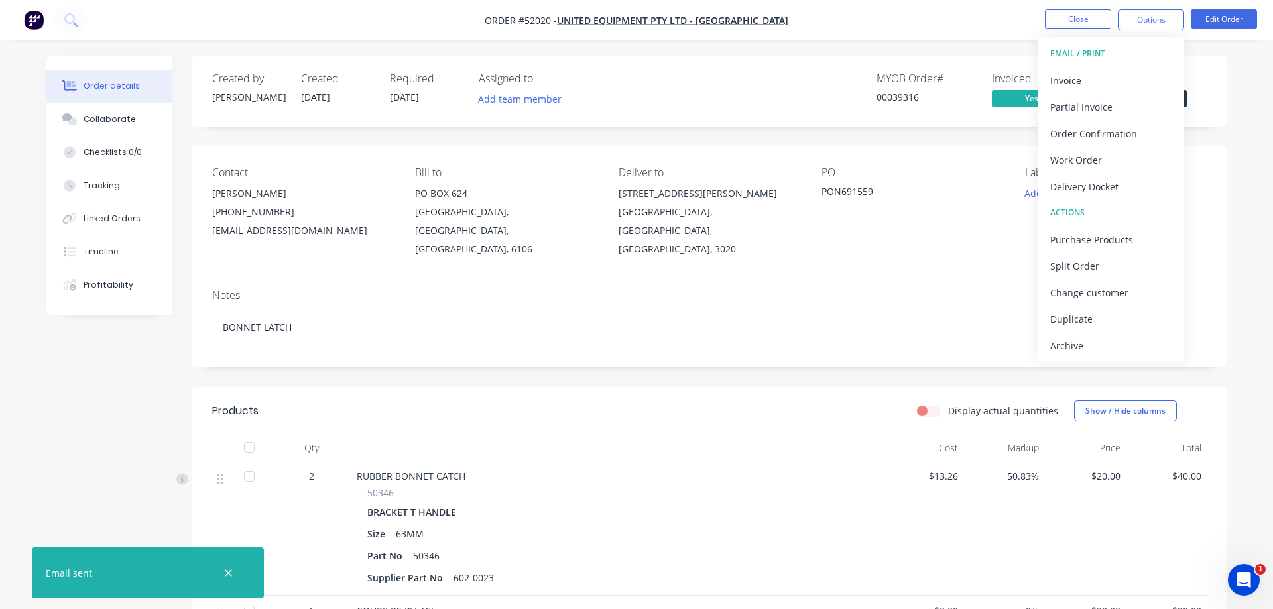
click at [625, 200] on div "Order details Collaborate Checklists 0/0 Tracking Linked Orders Timeline Profit…" at bounding box center [636, 443] width 1273 height 887
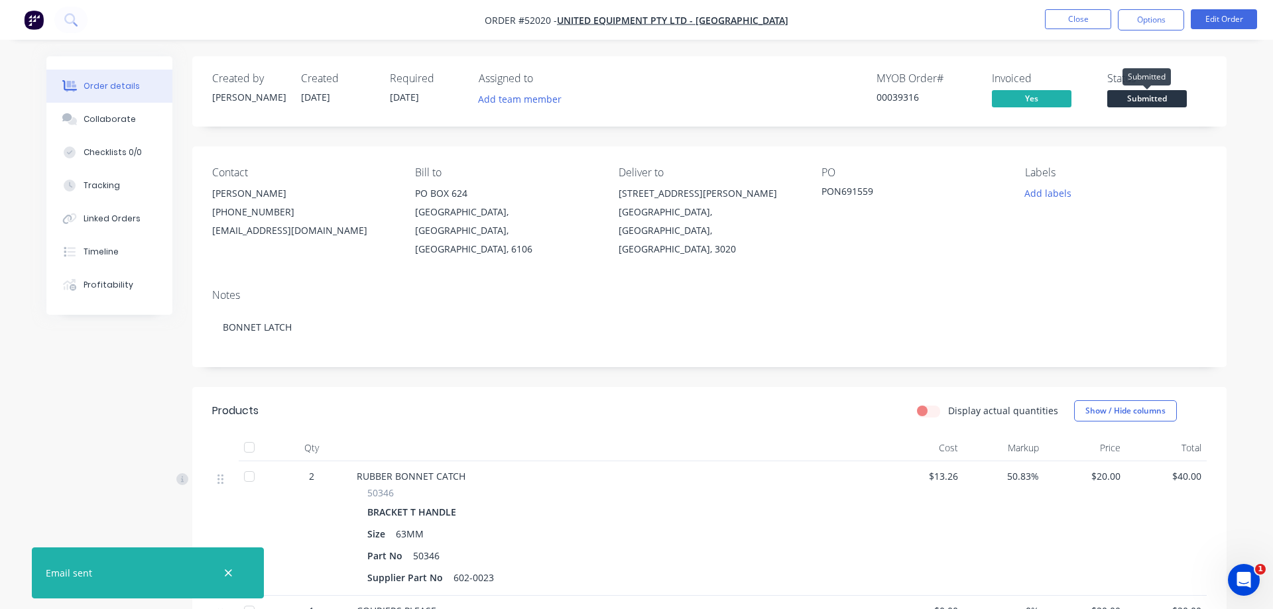
click at [625, 97] on span "Submitted" at bounding box center [1147, 98] width 80 height 17
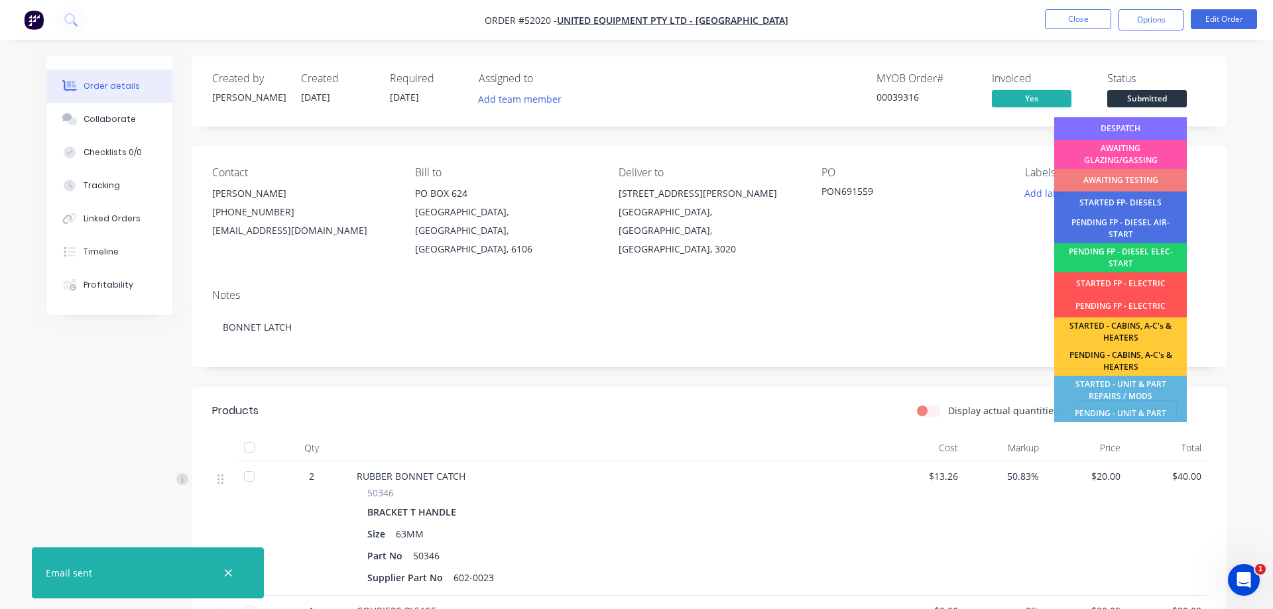
click at [625, 125] on div "DESPATCH" at bounding box center [1120, 128] width 133 height 23
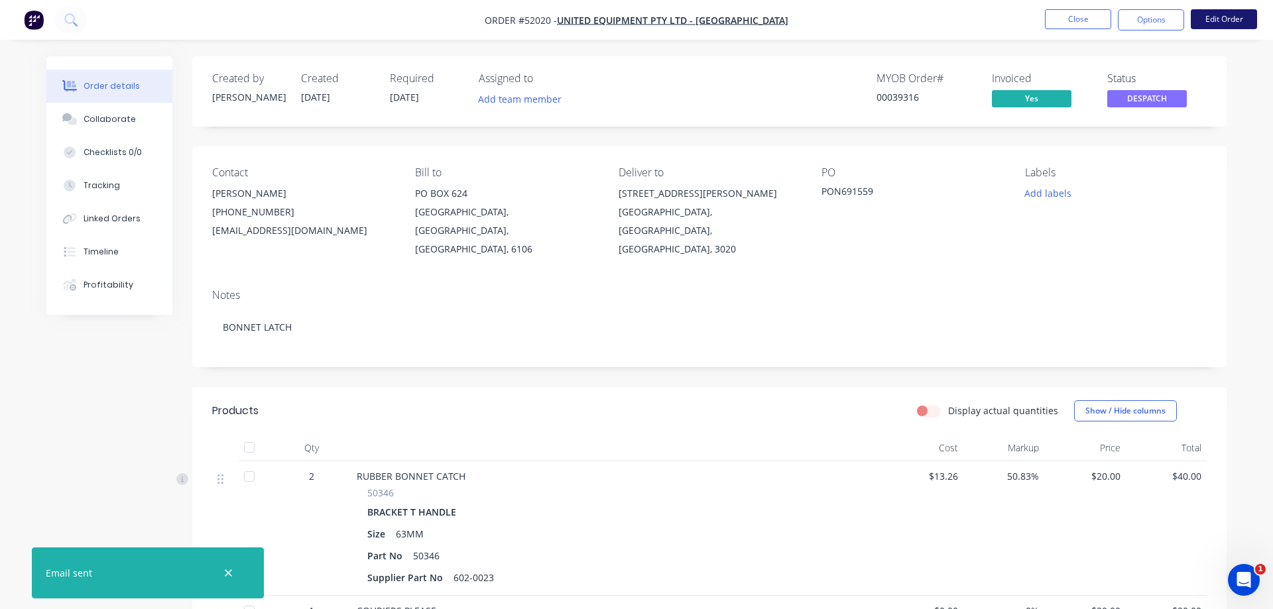
click at [625, 15] on button "Edit Order" at bounding box center [1224, 19] width 66 height 20
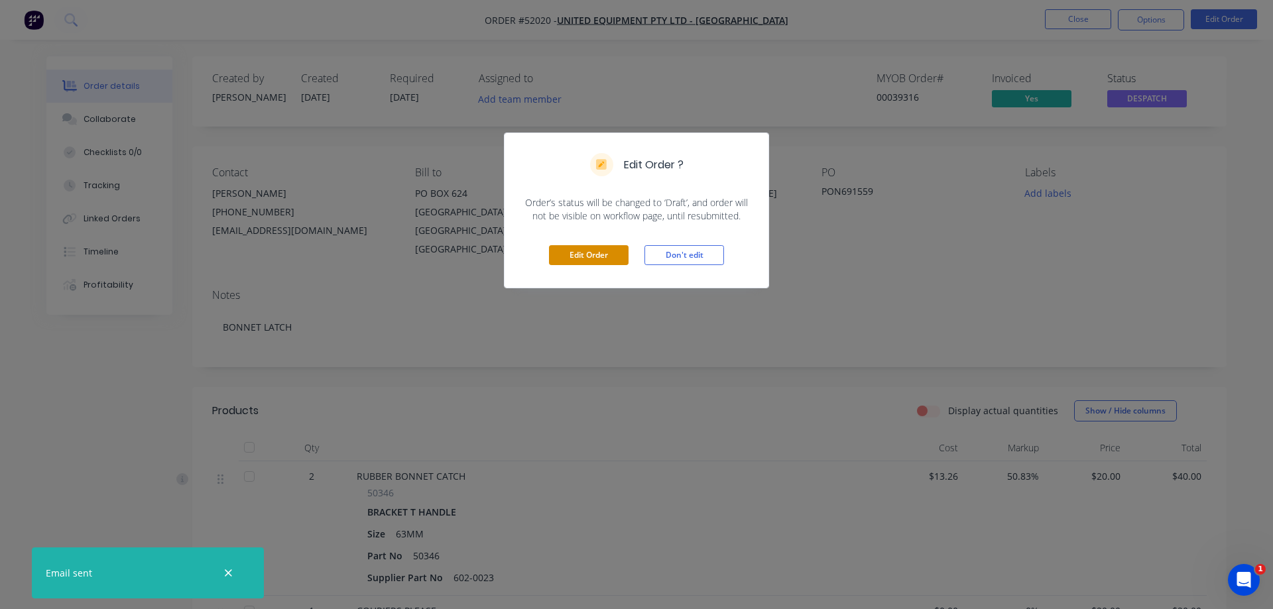
click at [601, 259] on button "Edit Order" at bounding box center [589, 255] width 80 height 20
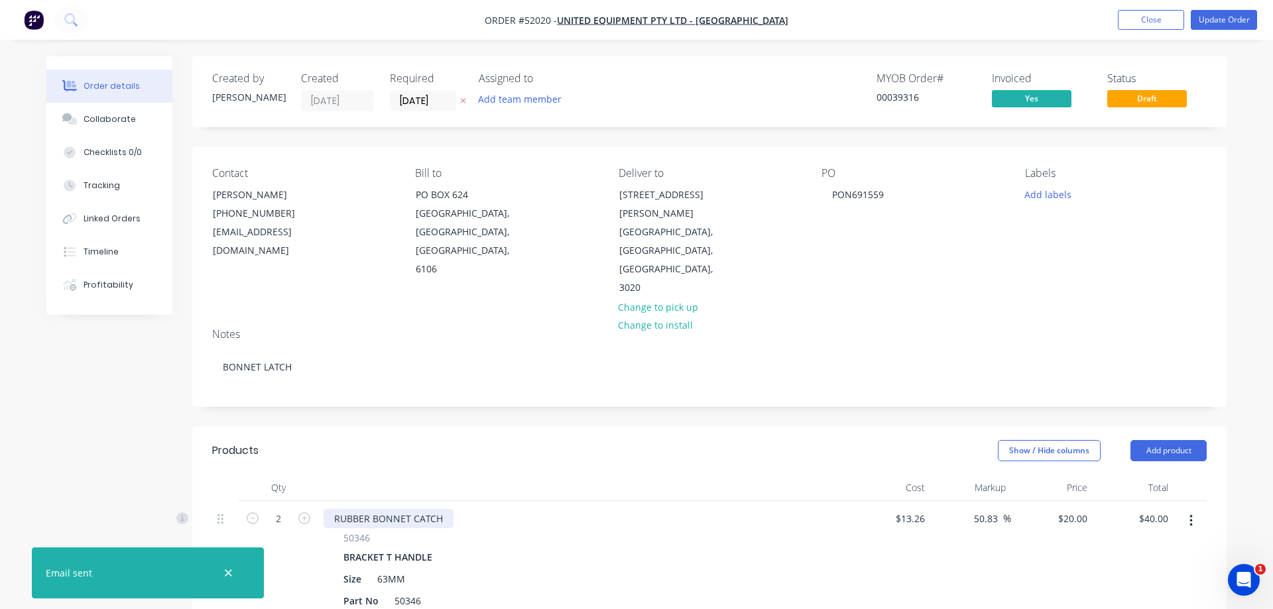
scroll to position [203, 0]
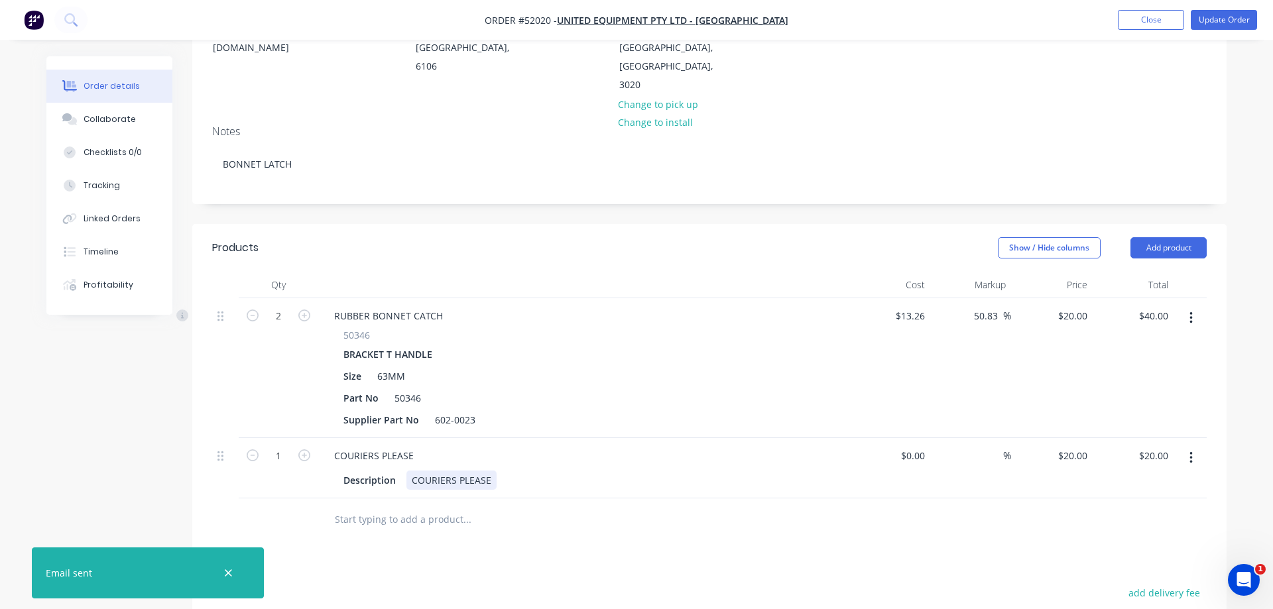
click at [481, 471] on div "COURIERS PLEASE" at bounding box center [451, 480] width 90 height 19
click at [512, 471] on div "Description COURIERS PLEASE" at bounding box center [580, 480] width 485 height 19
click at [491, 471] on div "COURIERS PLEASE" at bounding box center [451, 480] width 90 height 19
click at [625, 19] on button "Update Order" at bounding box center [1224, 20] width 66 height 20
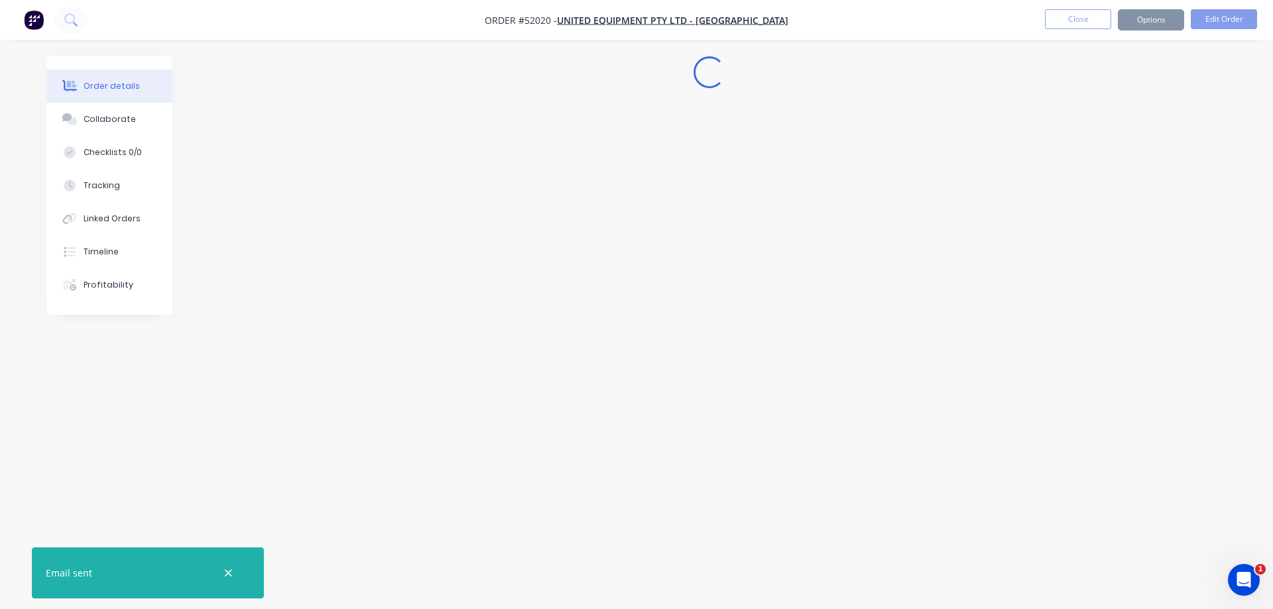
scroll to position [0, 0]
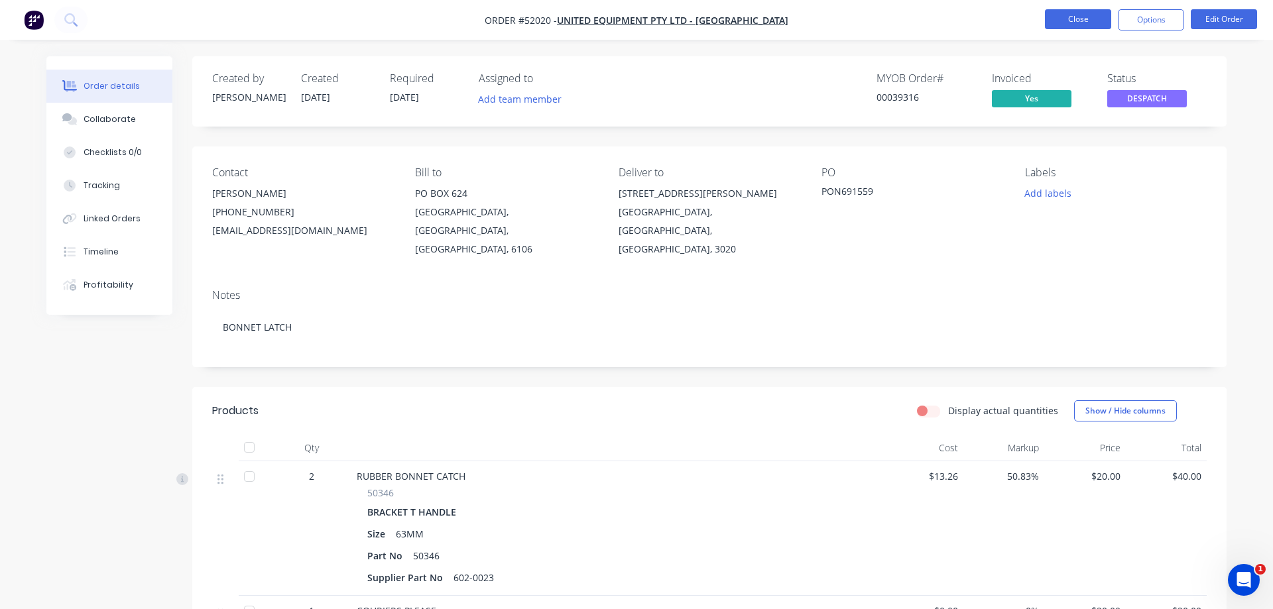
click at [625, 23] on button "Close" at bounding box center [1078, 19] width 66 height 20
